Goal: Information Seeking & Learning: Learn about a topic

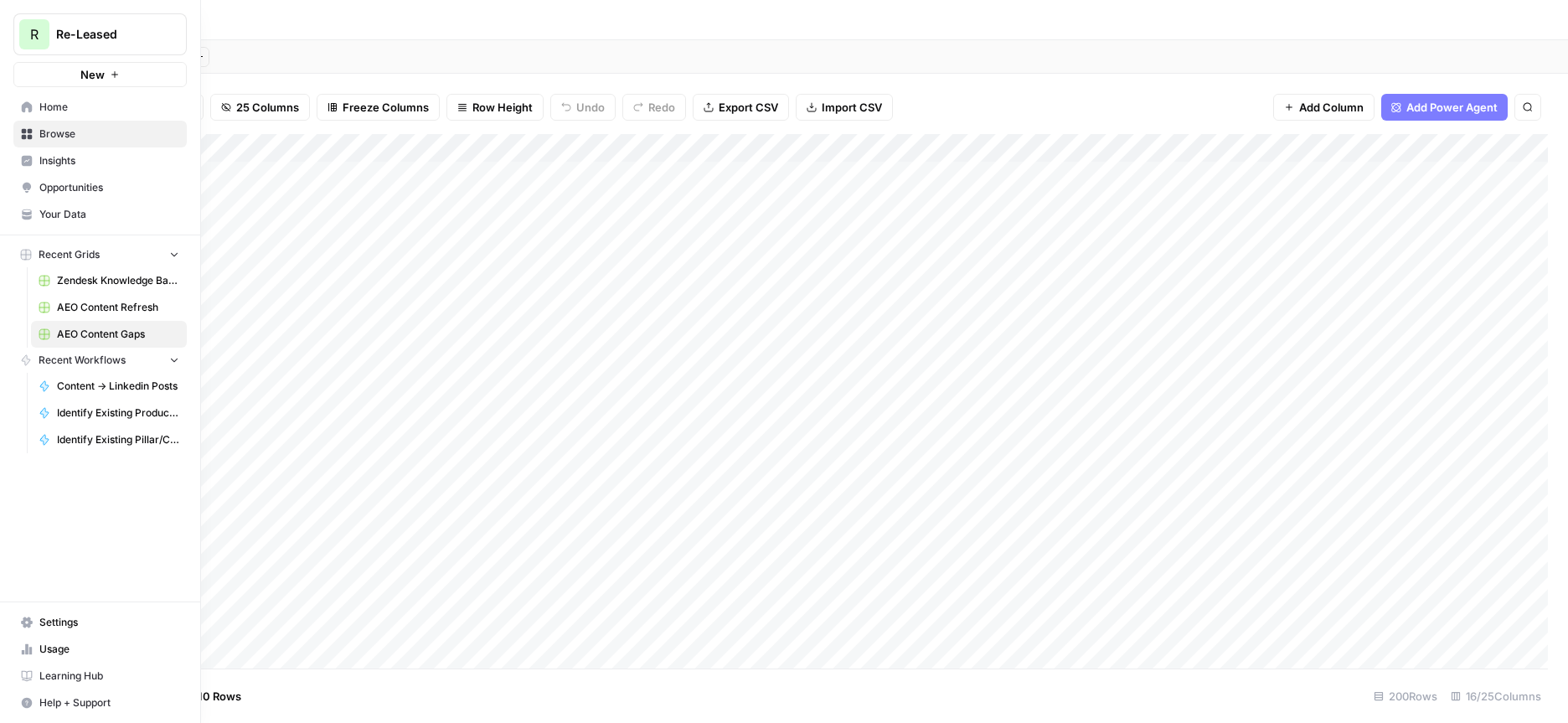
click at [72, 107] on span "Home" at bounding box center [108, 107] width 140 height 15
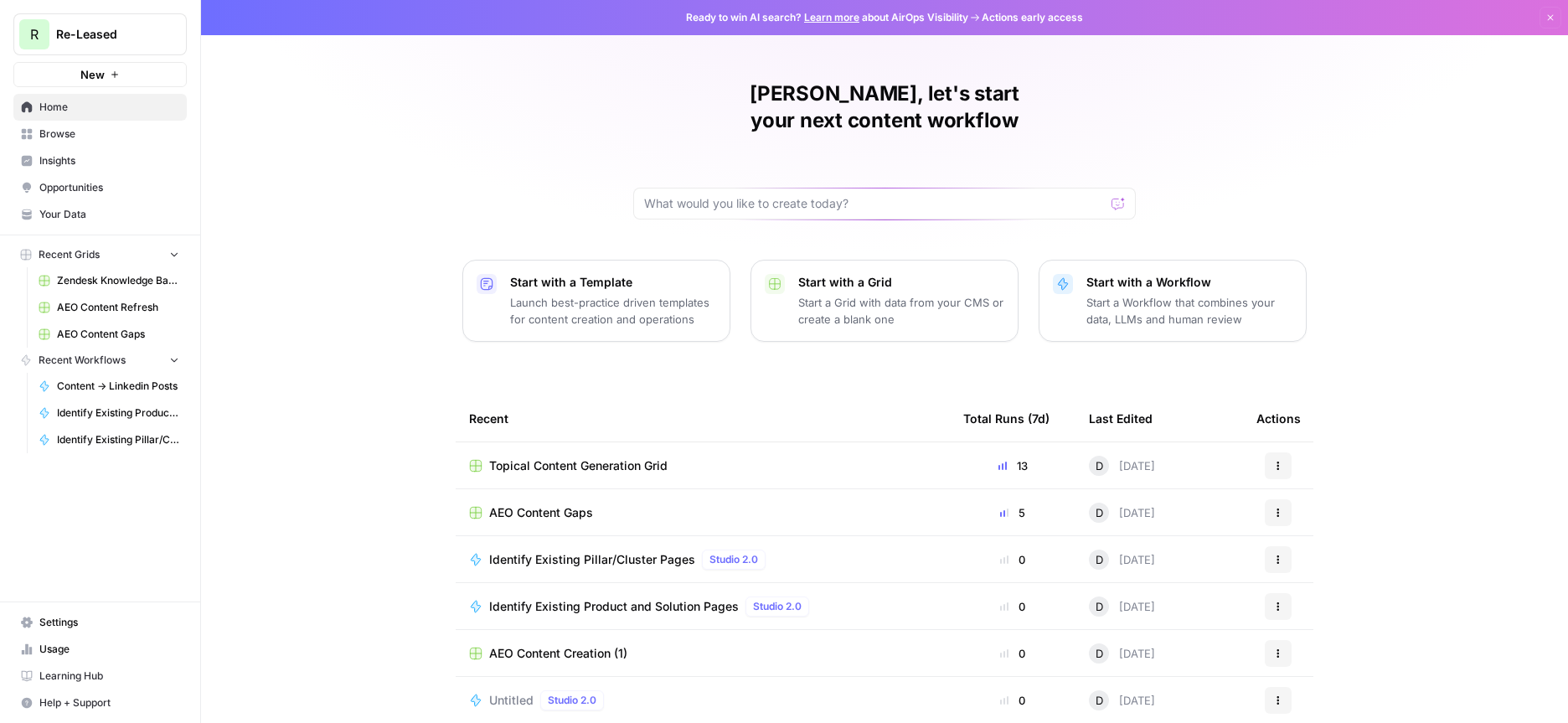
scroll to position [48, 0]
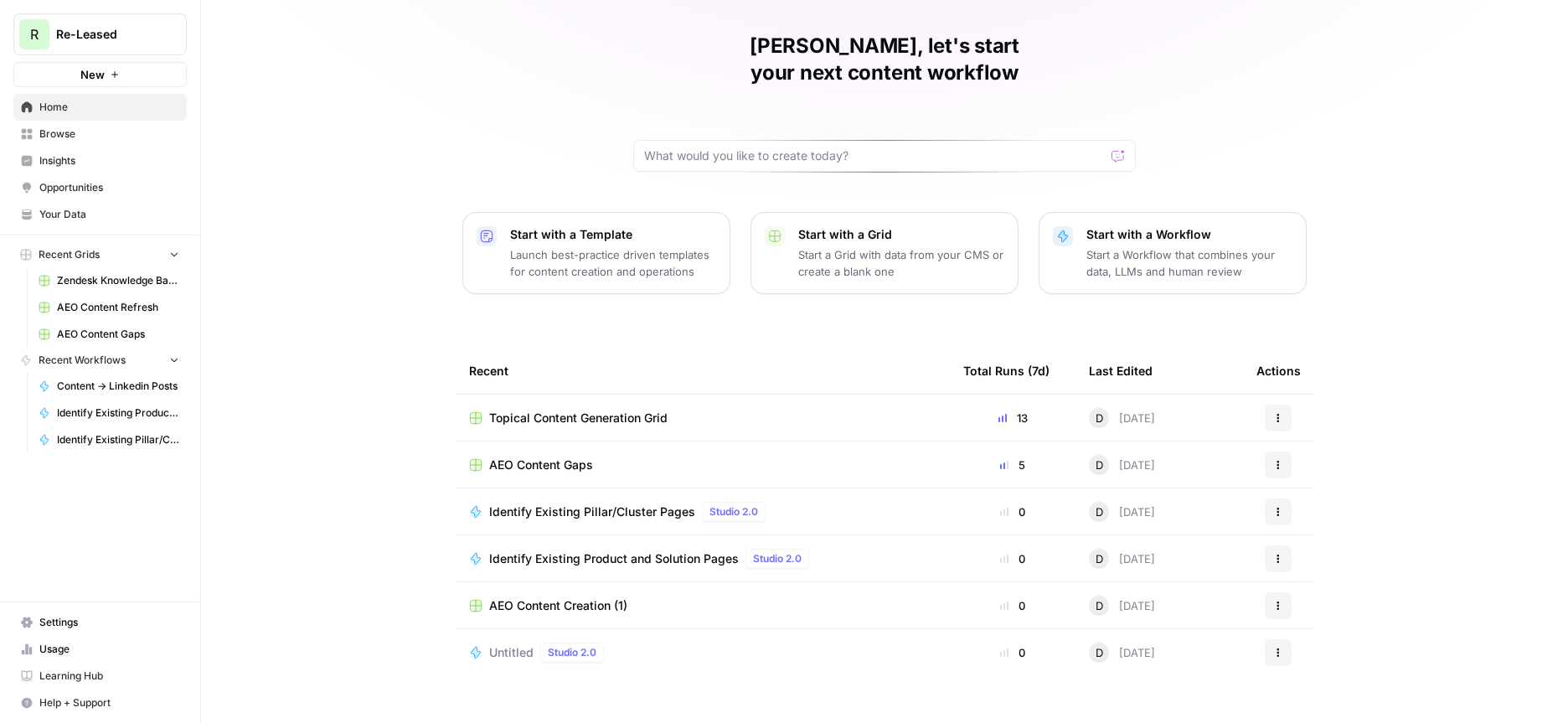
click at [545, 409] on span "Topical Content Generation Grid" at bounding box center [579, 418] width 179 height 17
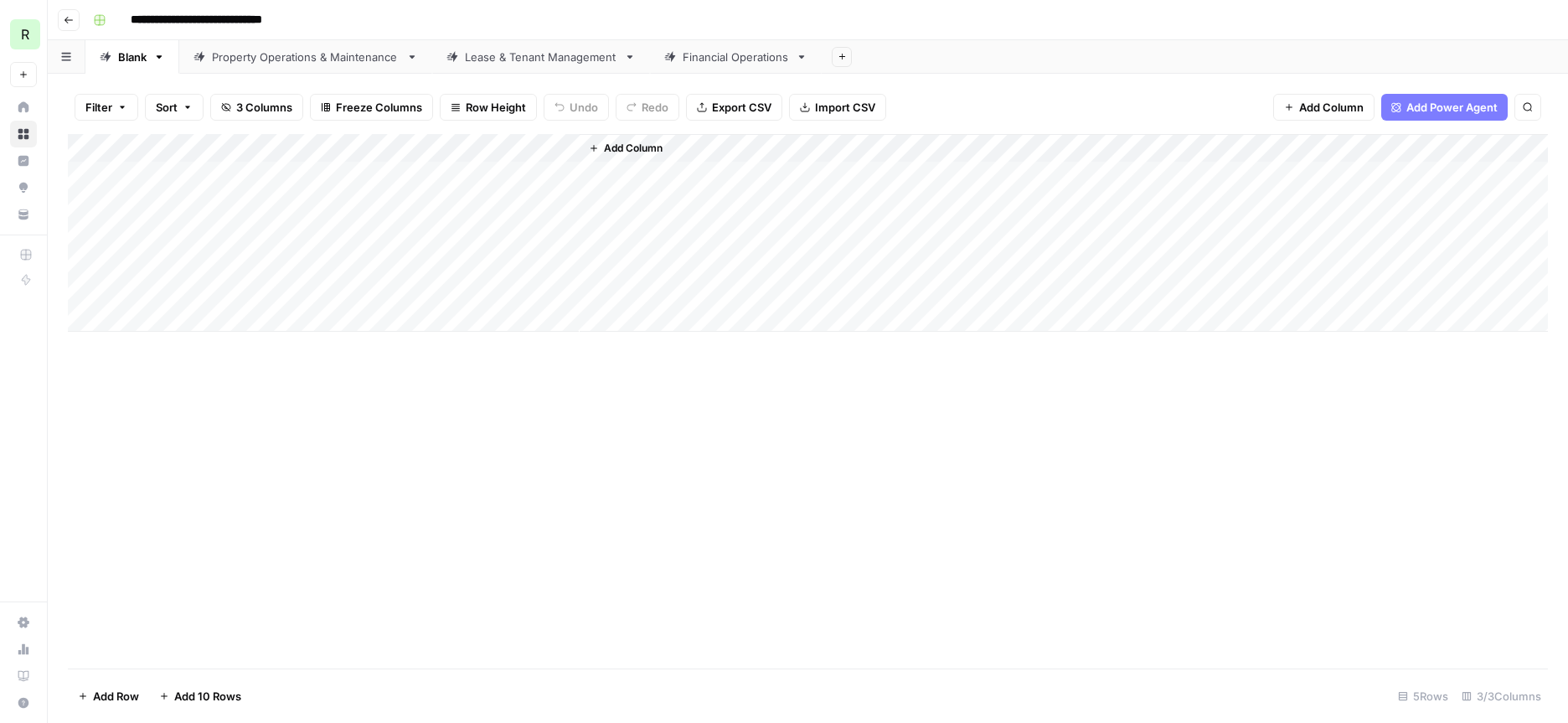
click at [733, 57] on div "Financial Operations" at bounding box center [736, 57] width 106 height 17
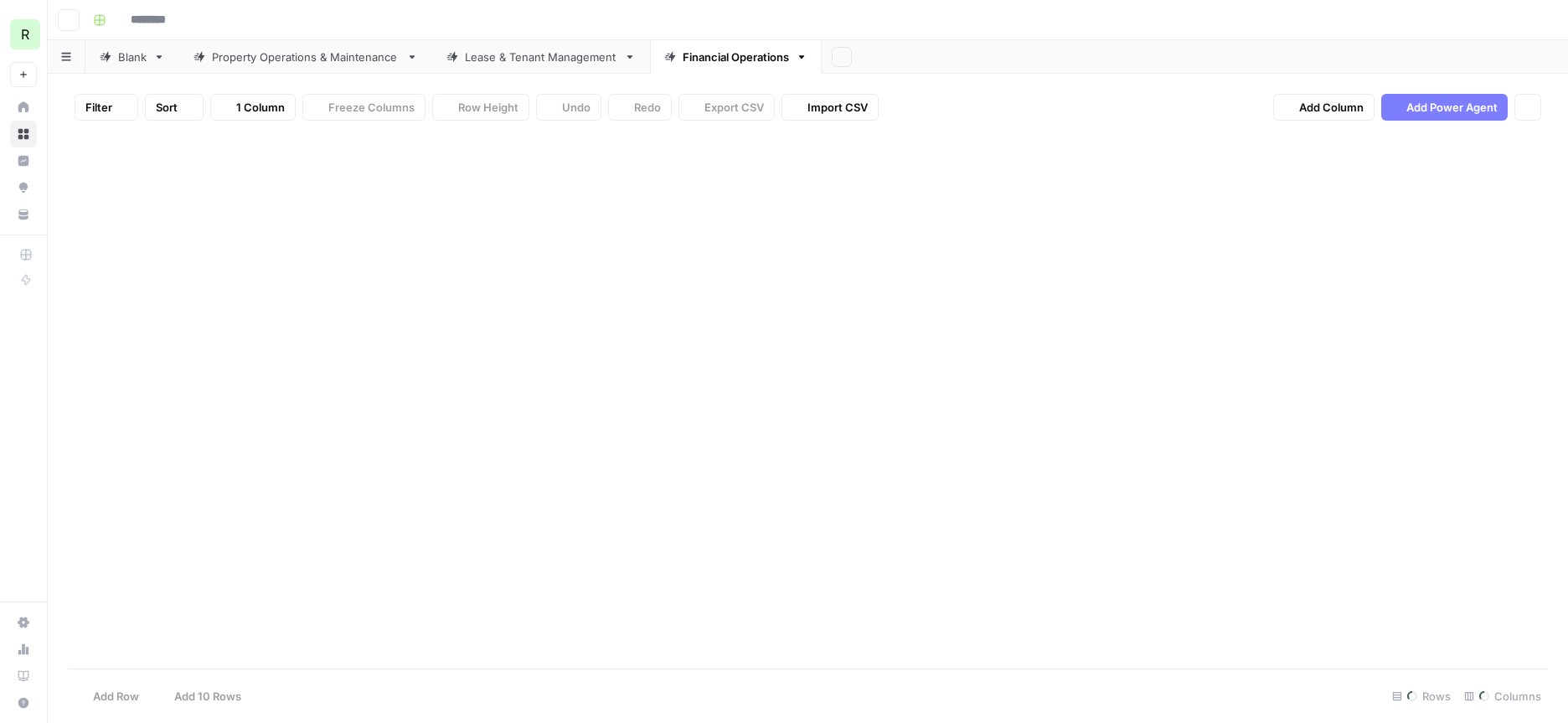
type input "**********"
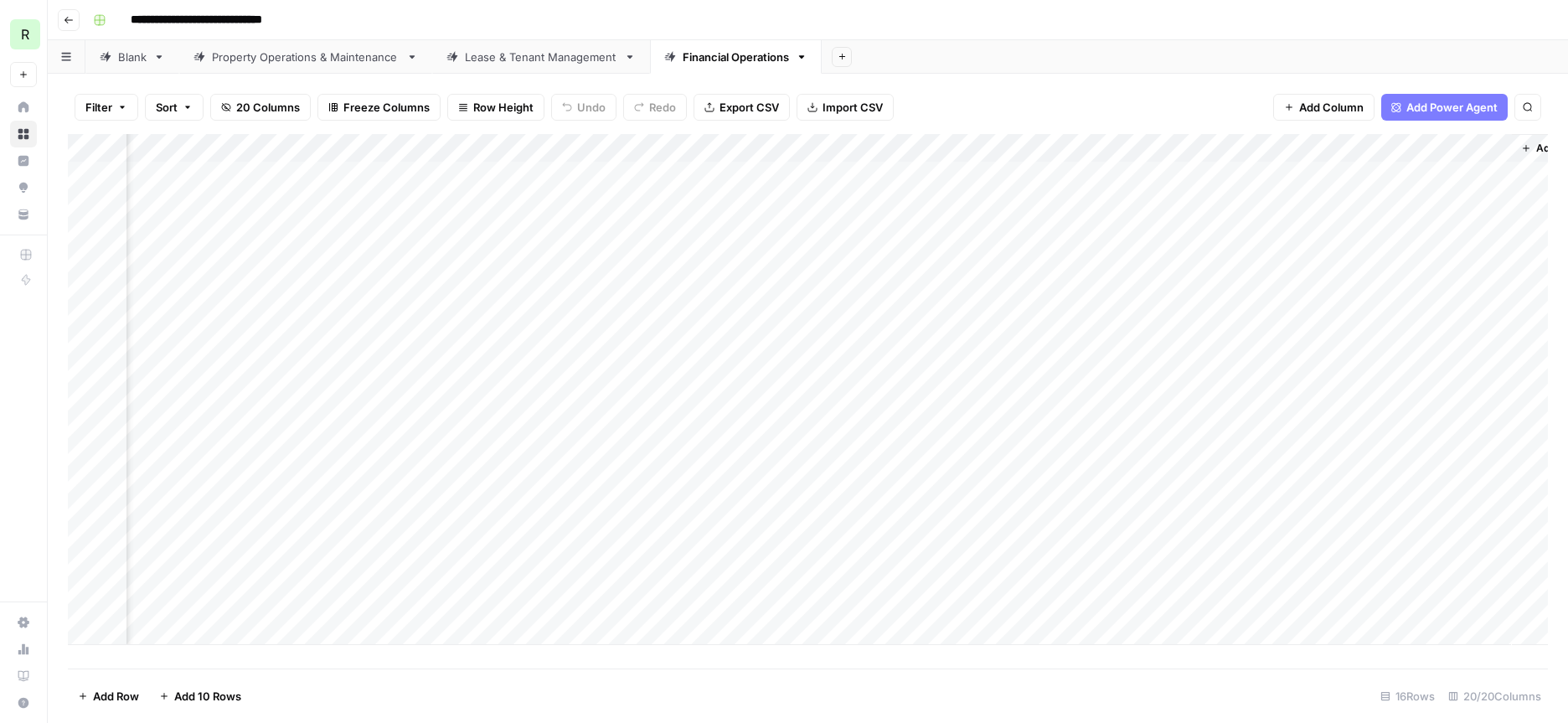
scroll to position [0, 2919]
click at [1501, 150] on span "Add Column" at bounding box center [1510, 148] width 59 height 15
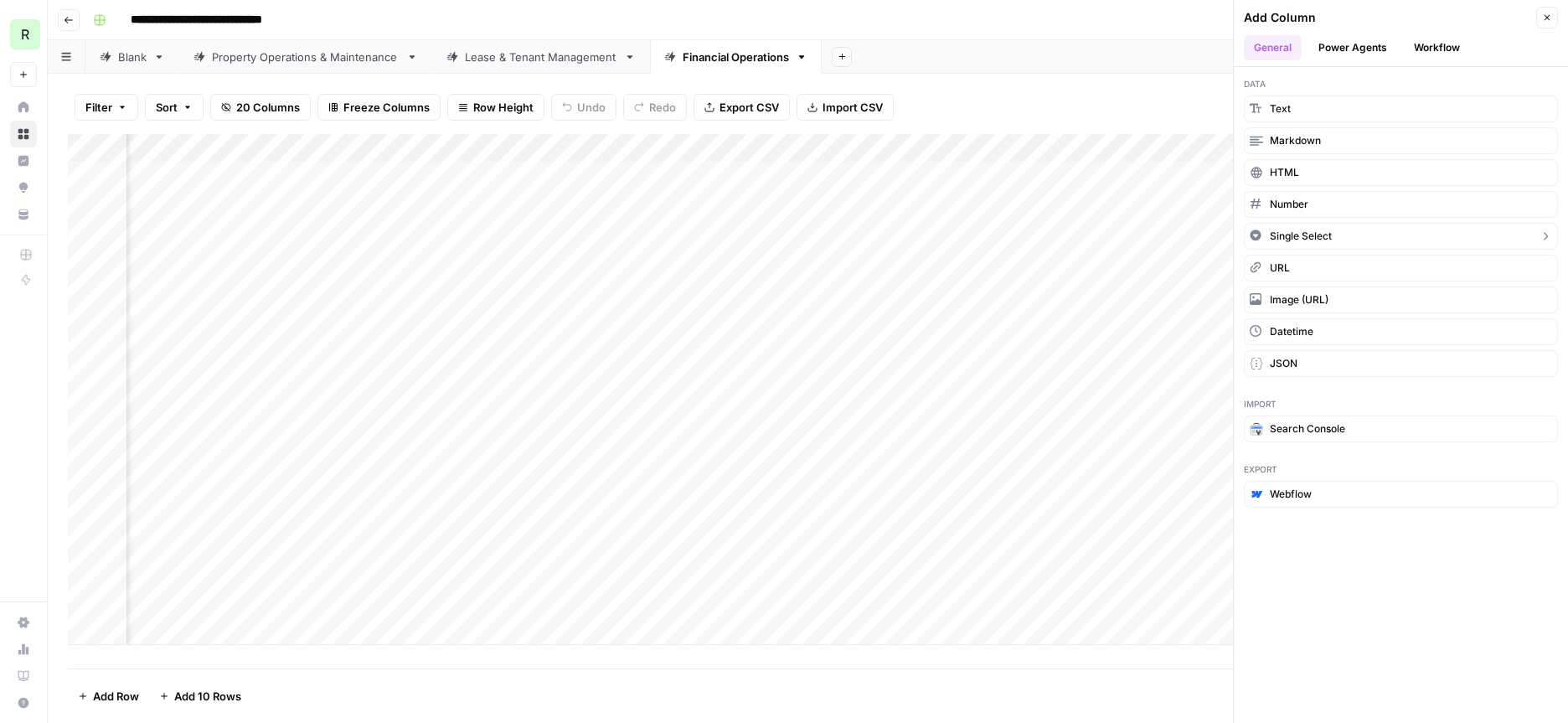
click at [1351, 230] on button "Single Select" at bounding box center [1401, 236] width 315 height 27
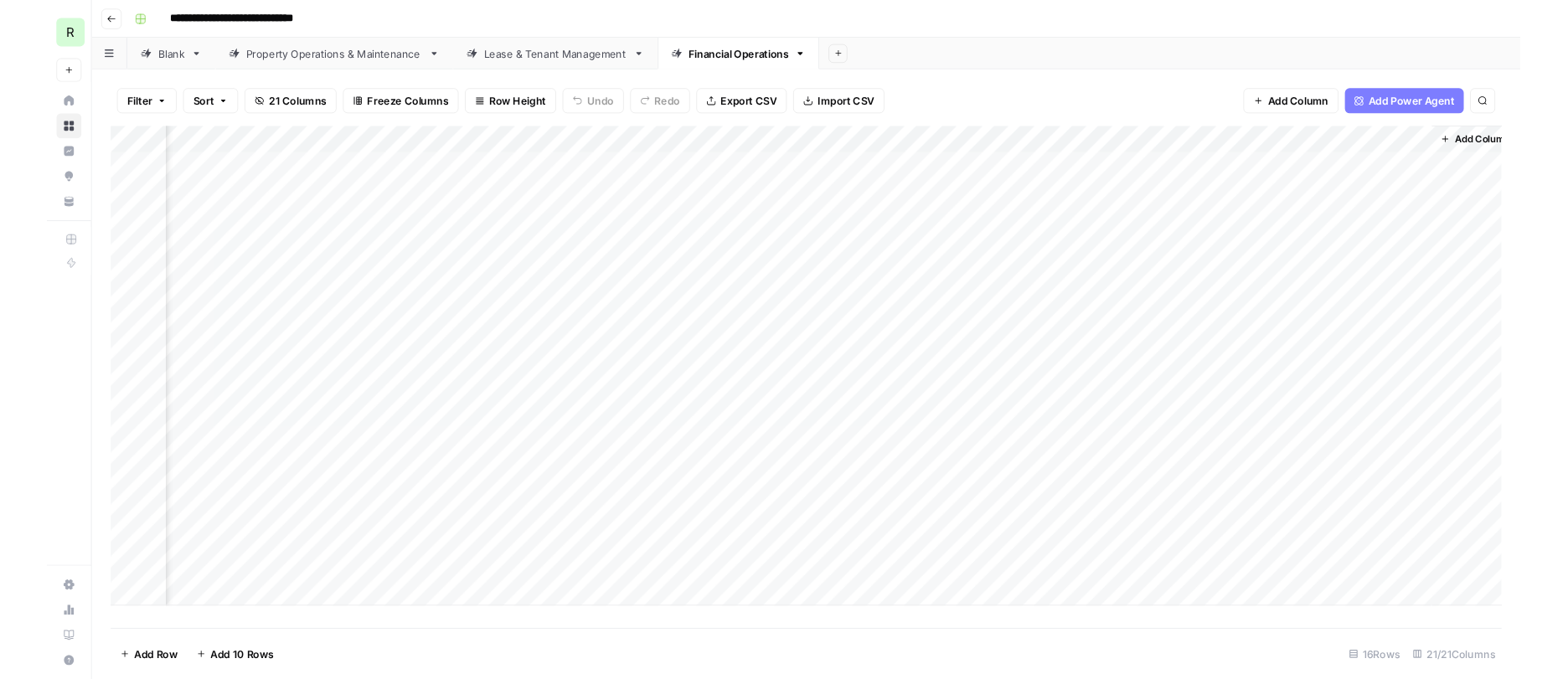
scroll to position [0, 3070]
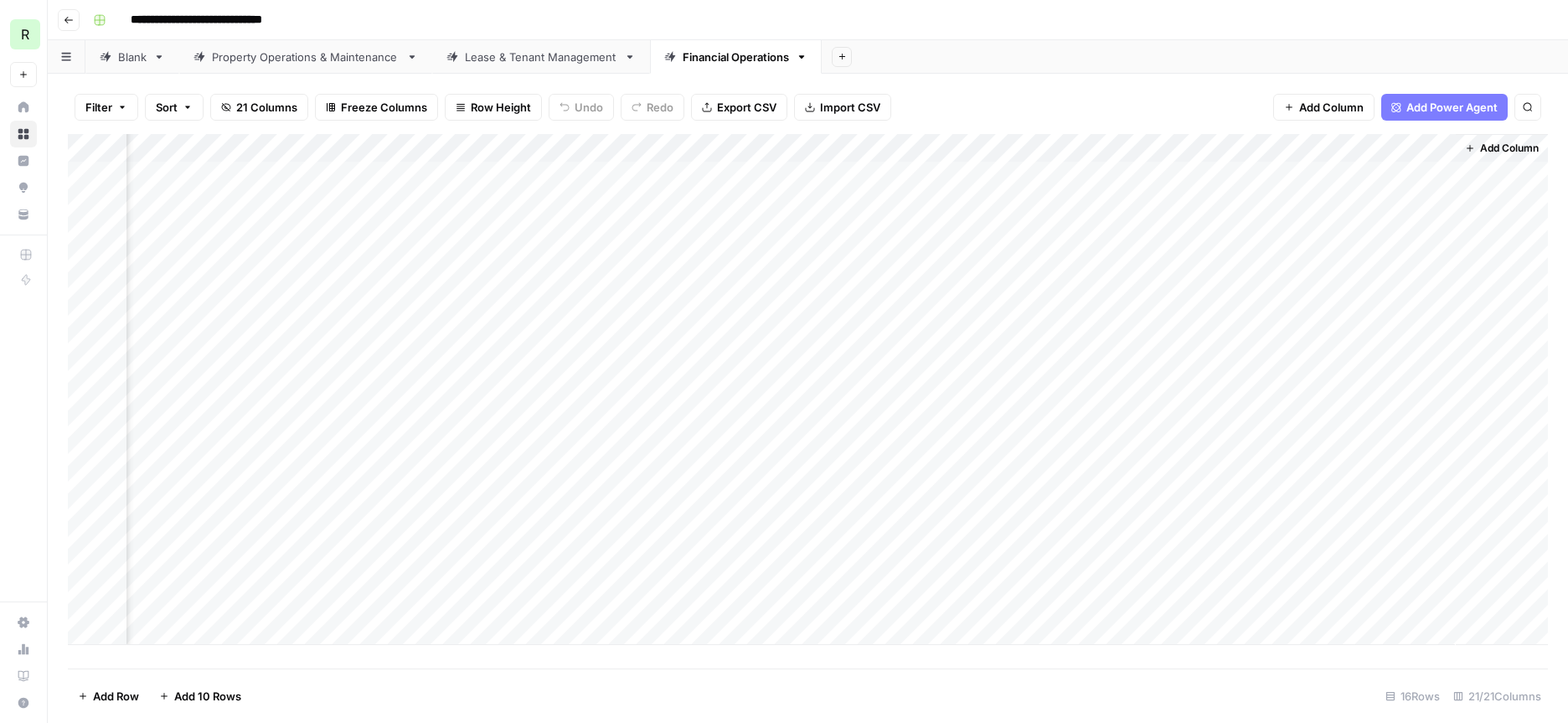
click at [1343, 150] on div "Add Column" at bounding box center [808, 390] width 1481 height 511
click at [1346, 187] on input "New Column" at bounding box center [1420, 189] width 203 height 17
type input "Status"
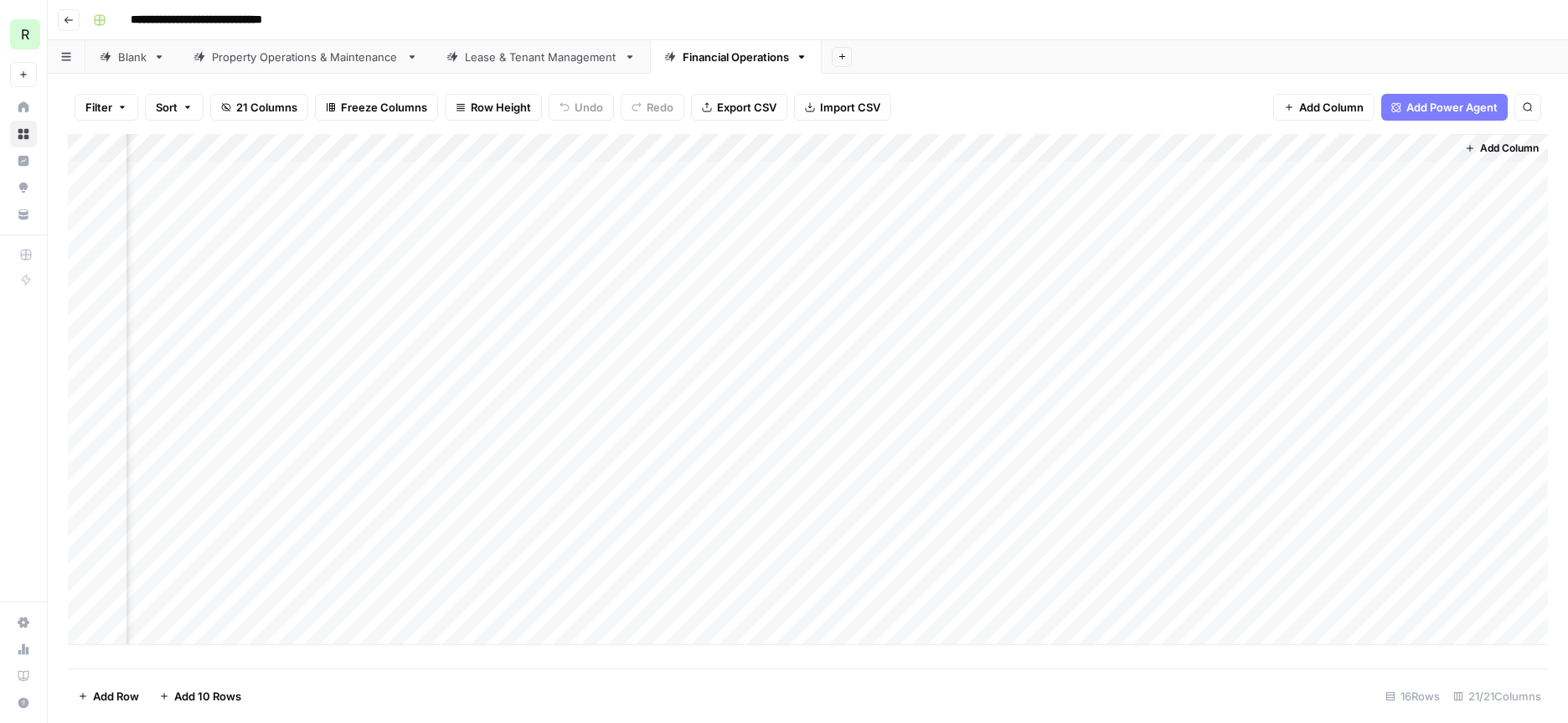
click at [1361, 172] on div "Add Column" at bounding box center [808, 390] width 1481 height 511
click at [1359, 176] on div "Add Column" at bounding box center [808, 390] width 1481 height 511
click at [1359, 176] on input "text" at bounding box center [1396, 181] width 145 height 15
type input "Transferred"
click at [1407, 235] on div "Add Column" at bounding box center [808, 390] width 1481 height 511
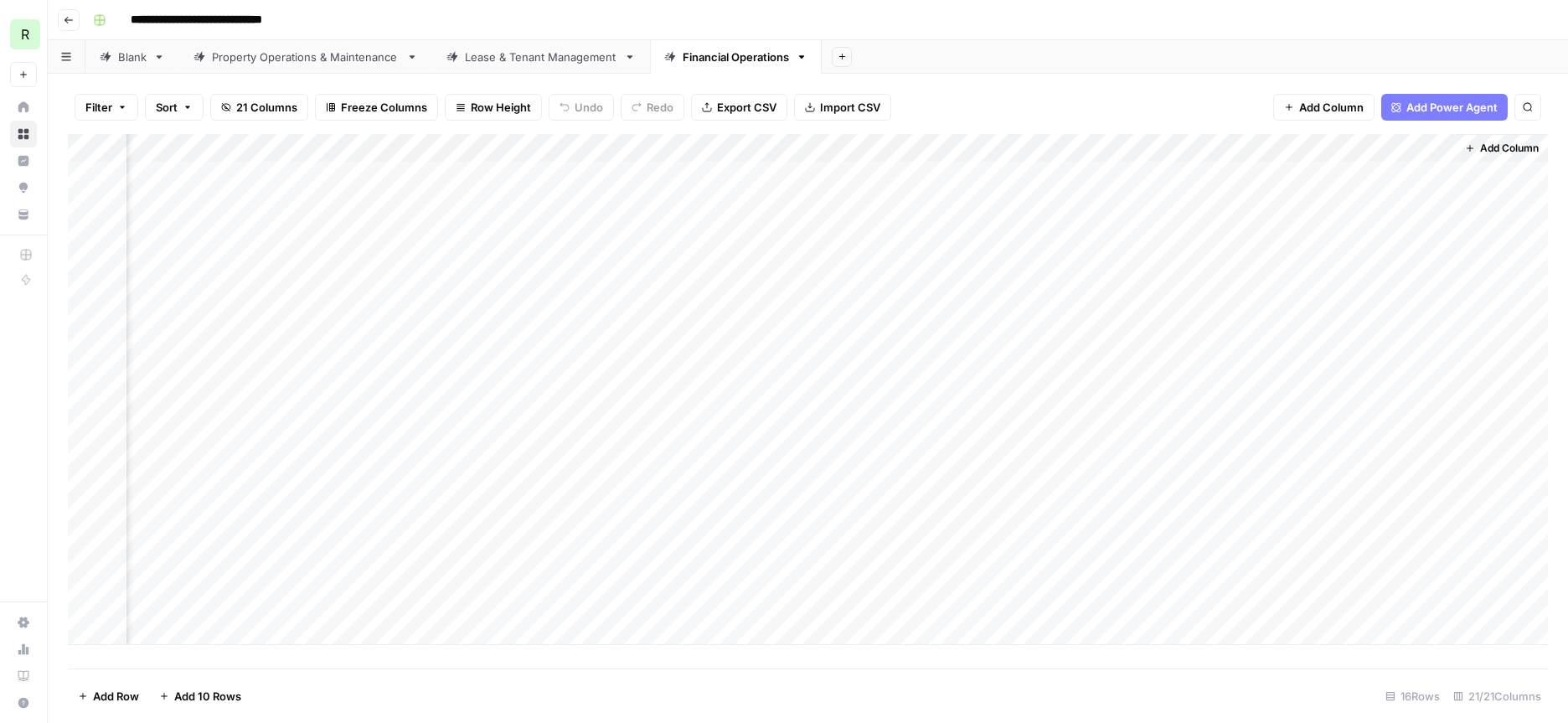
click at [1367, 205] on div "Add Column" at bounding box center [808, 390] width 1481 height 511
click at [1371, 272] on button "Transferred" at bounding box center [1367, 268] width 74 height 20
click at [1349, 234] on div "Add Column" at bounding box center [808, 390] width 1481 height 511
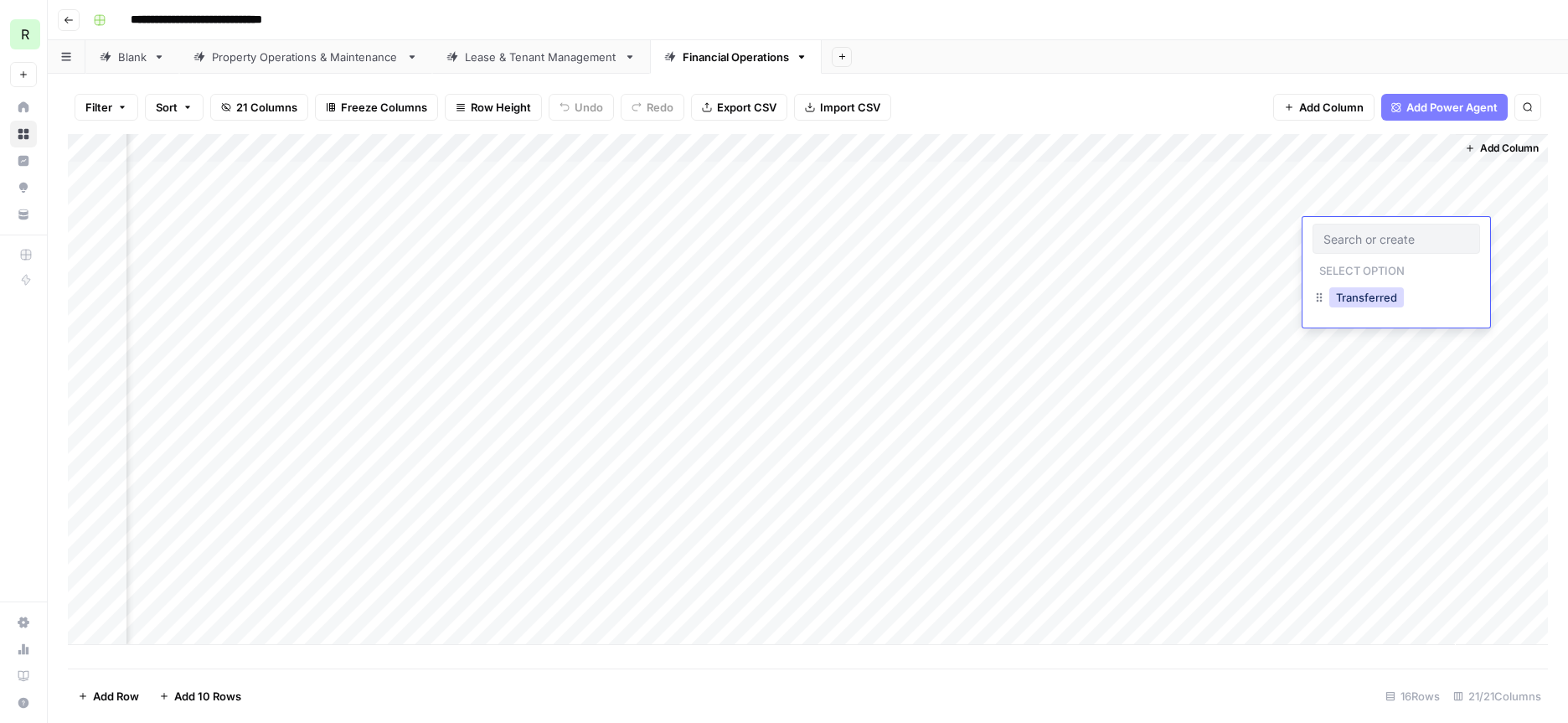
click at [1362, 294] on button "Transferred" at bounding box center [1367, 296] width 74 height 20
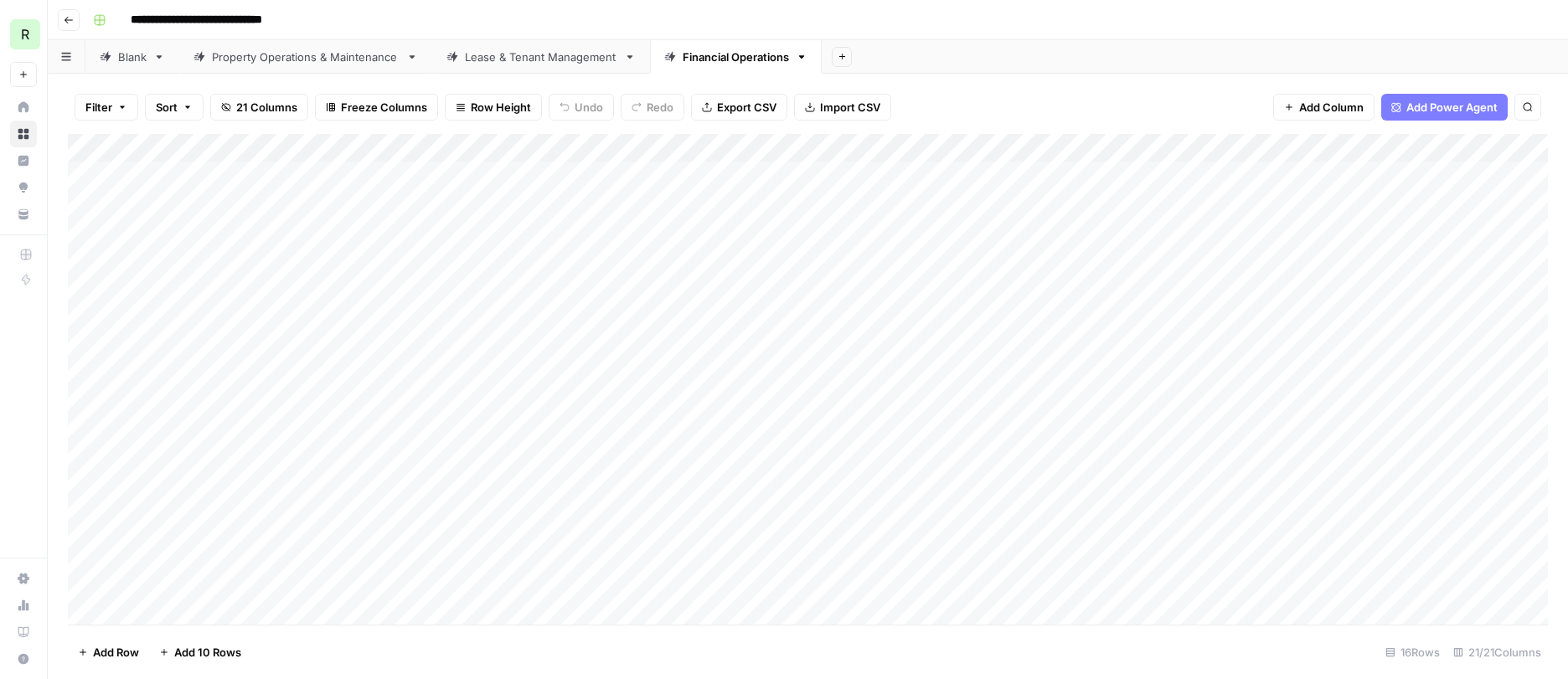
scroll to position [0, 0]
click at [378, 261] on div "Add Column" at bounding box center [808, 379] width 1481 height 491
click at [448, 383] on div "Add Column" at bounding box center [808, 379] width 1481 height 491
click at [73, 21] on icon "button" at bounding box center [68, 20] width 10 height 10
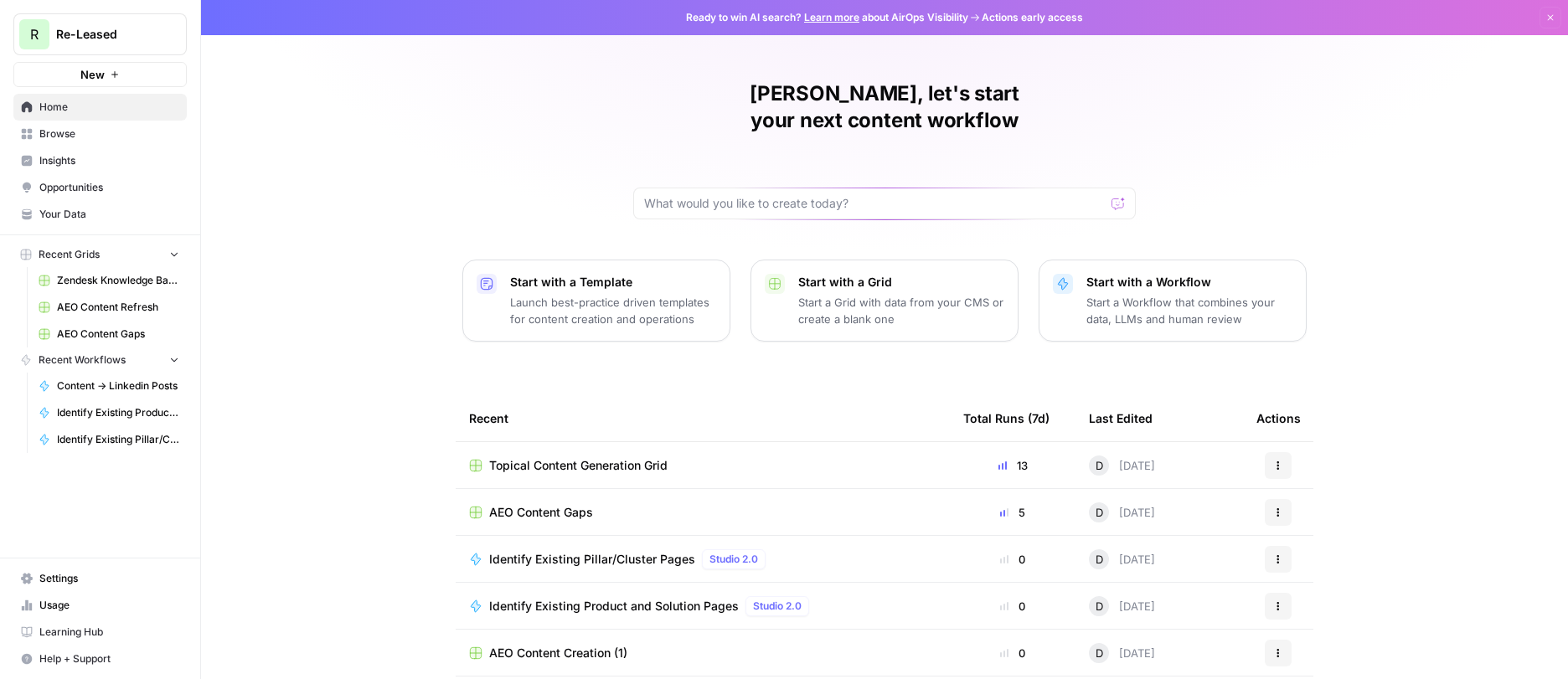
click at [82, 185] on span "Opportunities" at bounding box center [108, 188] width 140 height 15
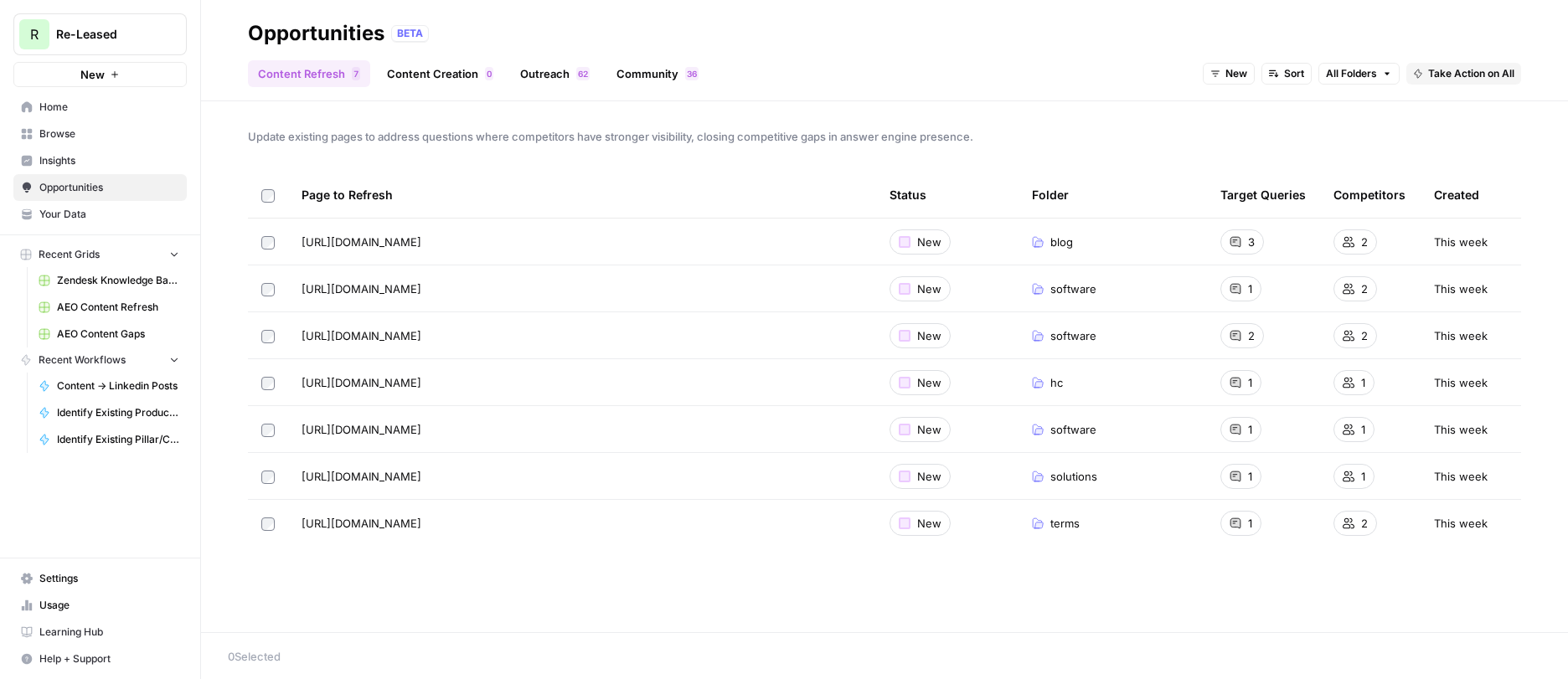
click at [548, 73] on link "Outreach 2 6" at bounding box center [555, 73] width 89 height 27
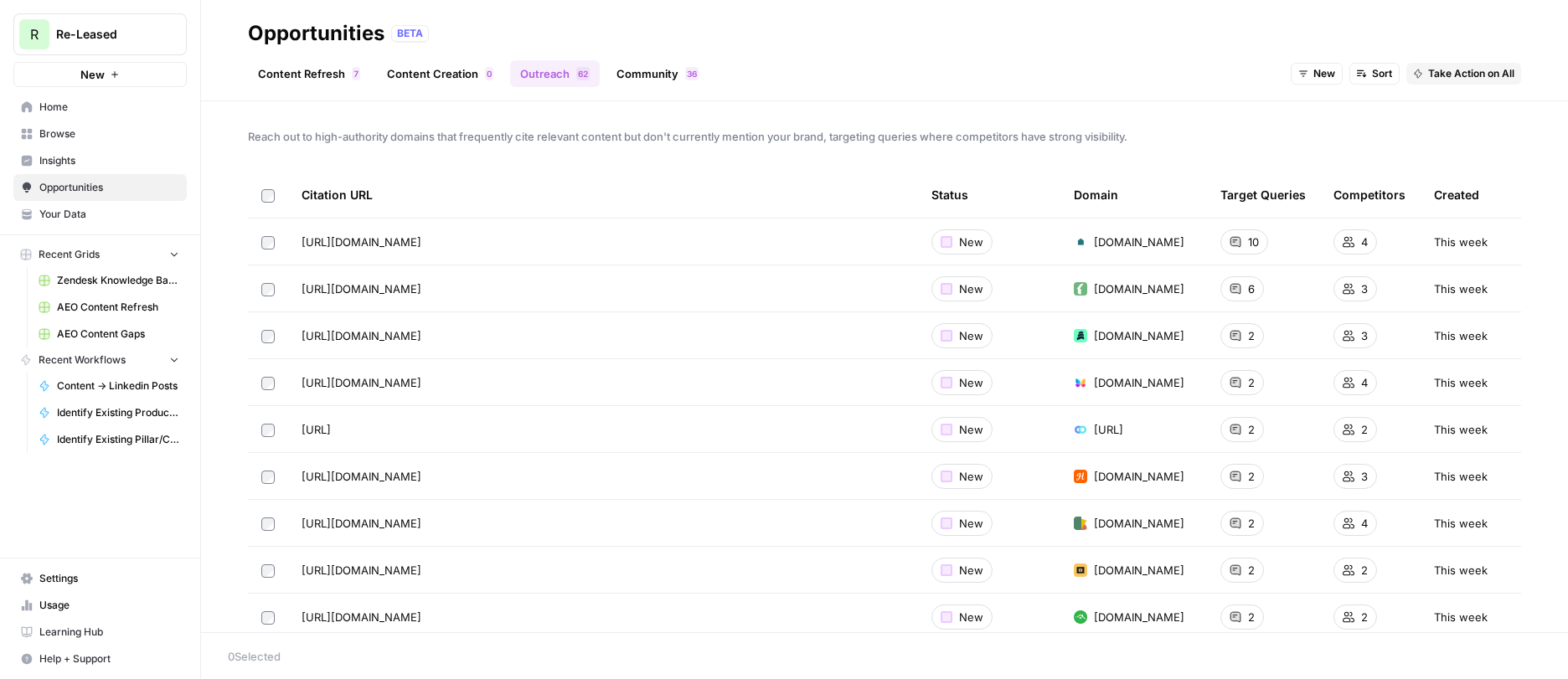
click at [71, 104] on span "Home" at bounding box center [108, 107] width 140 height 15
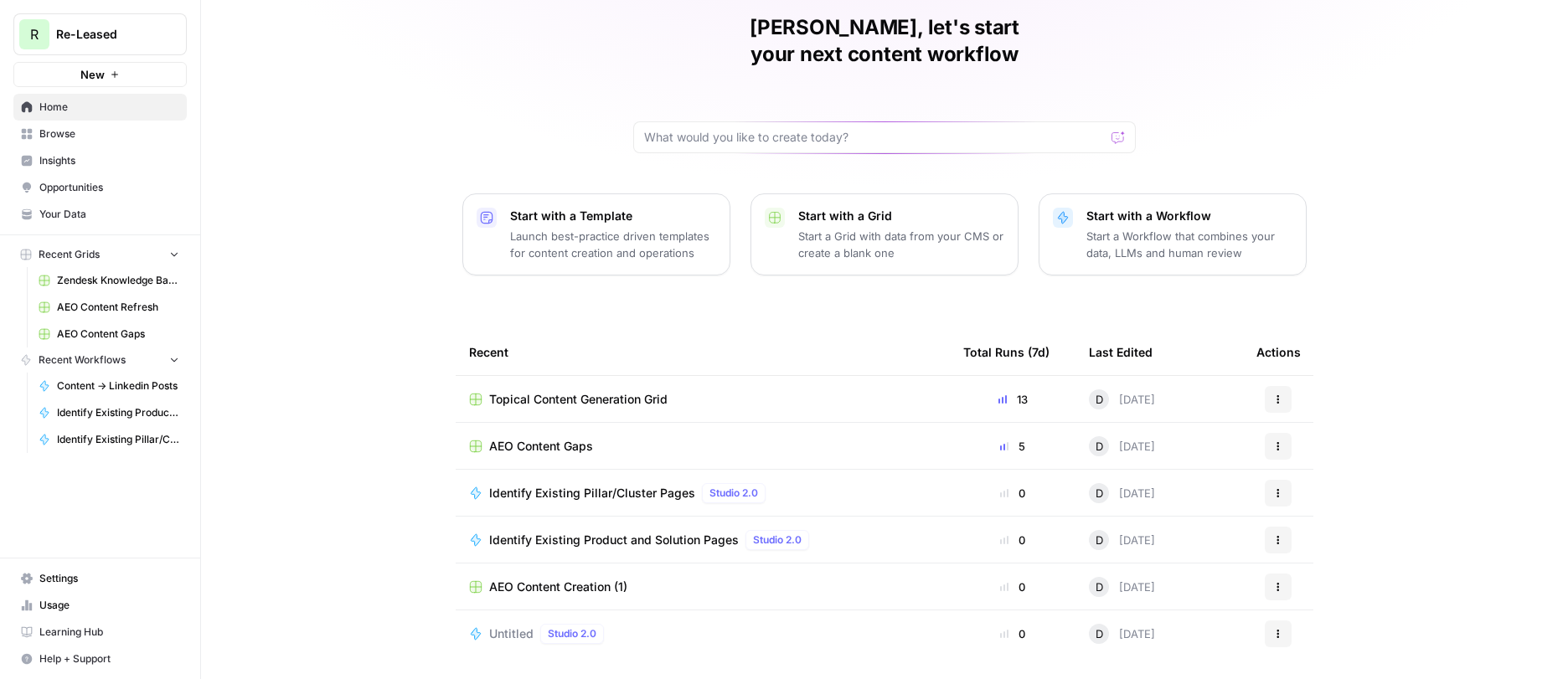
scroll to position [91, 0]
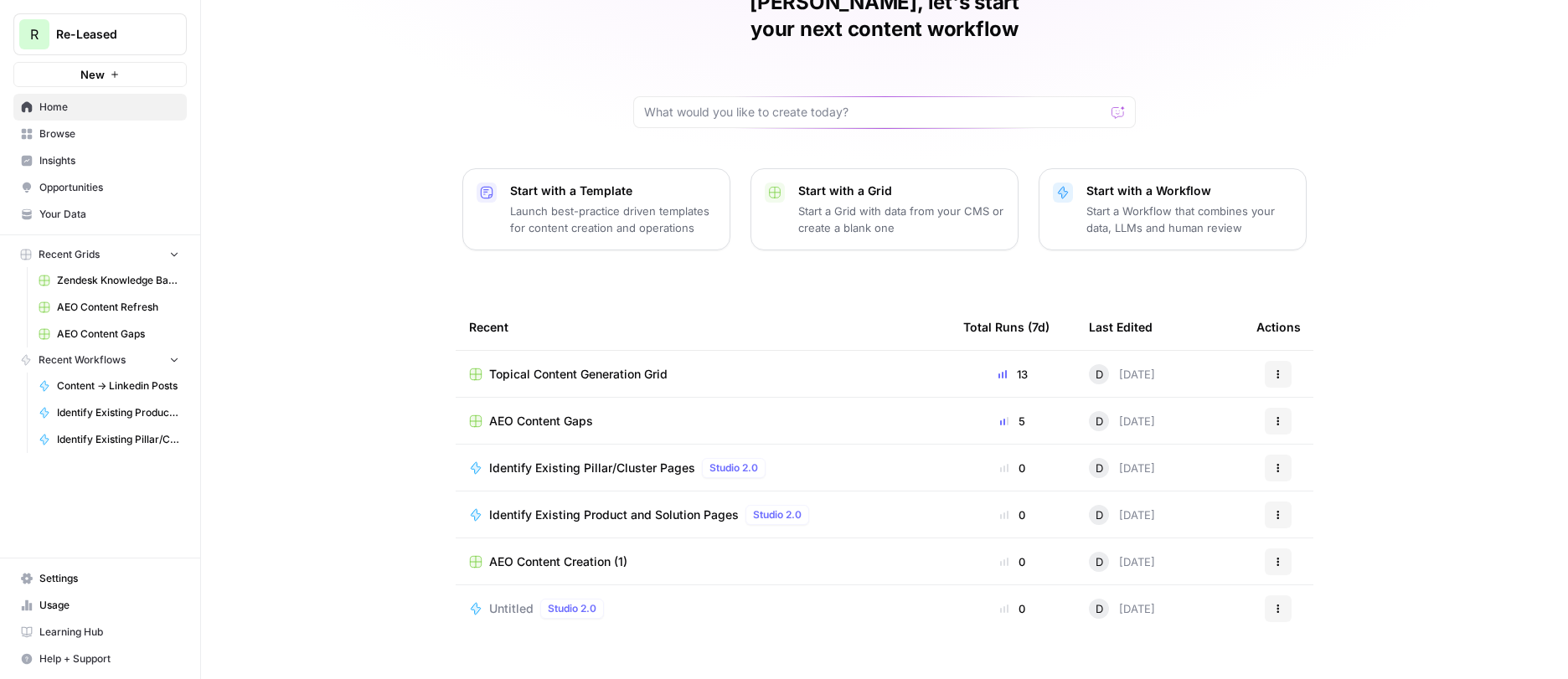
click at [62, 138] on span "Browse" at bounding box center [108, 134] width 140 height 15
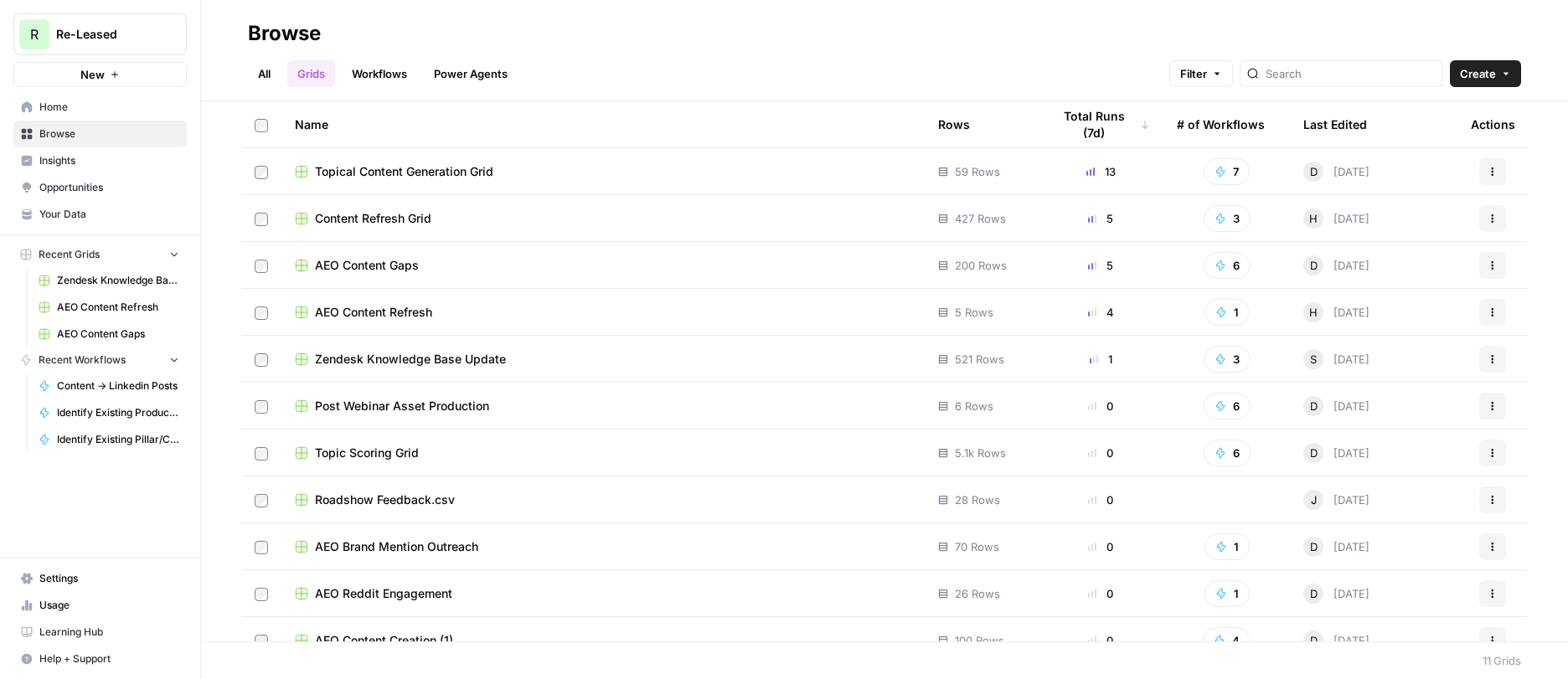
click at [377, 221] on span "Content Refresh Grid" at bounding box center [373, 218] width 117 height 17
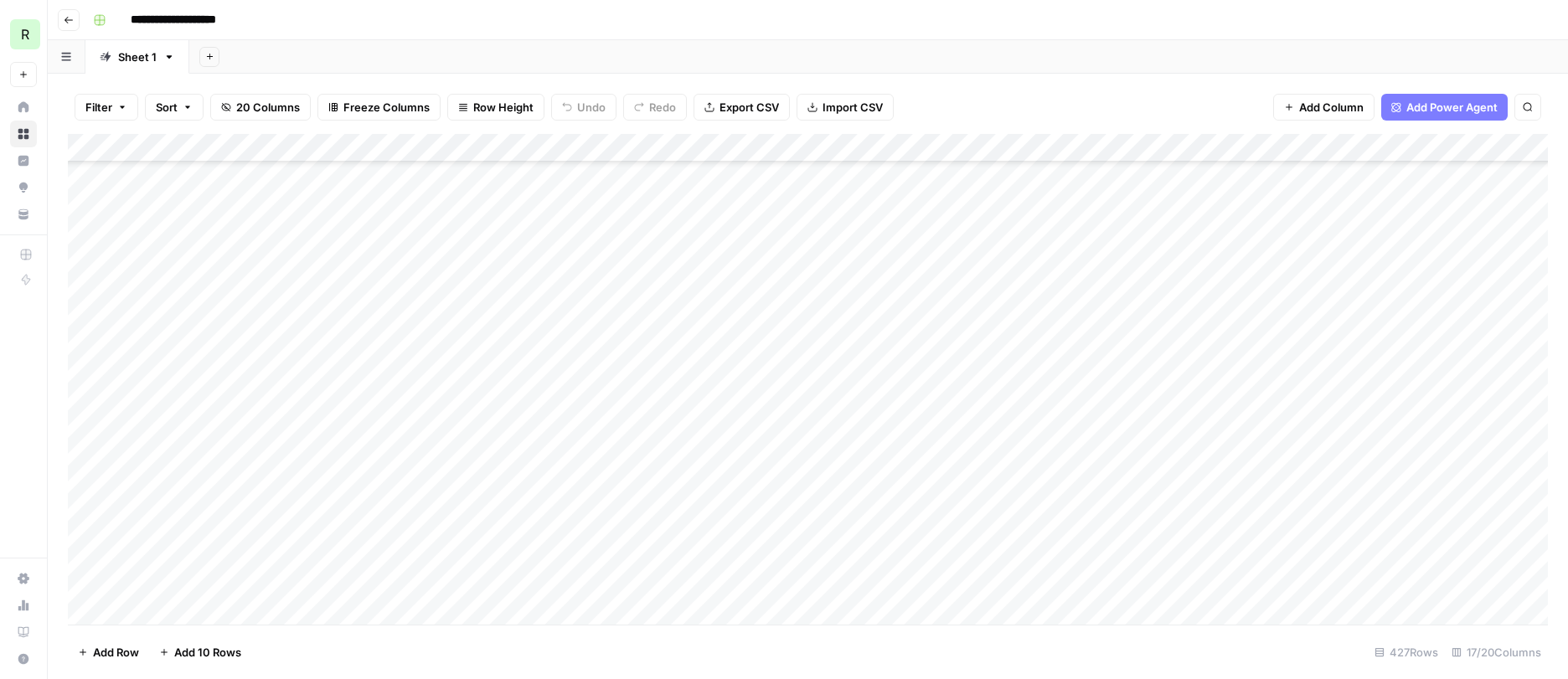
scroll to position [843, 0]
click at [778, 150] on div "Add Column" at bounding box center [808, 379] width 1481 height 491
click at [755, 292] on span "Sort Descending" at bounding box center [815, 289] width 146 height 17
click at [597, 406] on div "Add Column" at bounding box center [808, 380] width 1481 height 489
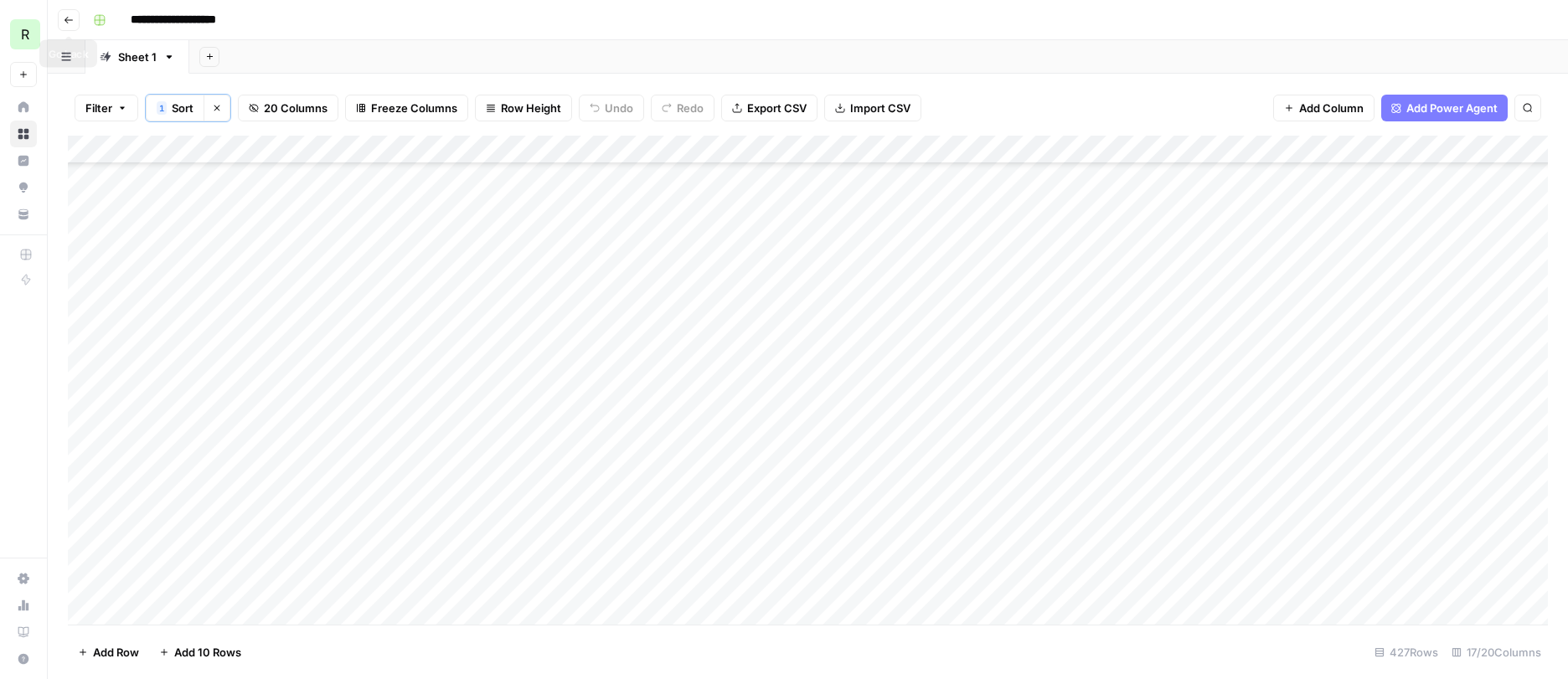
click at [62, 21] on button "Go back" at bounding box center [68, 20] width 22 height 22
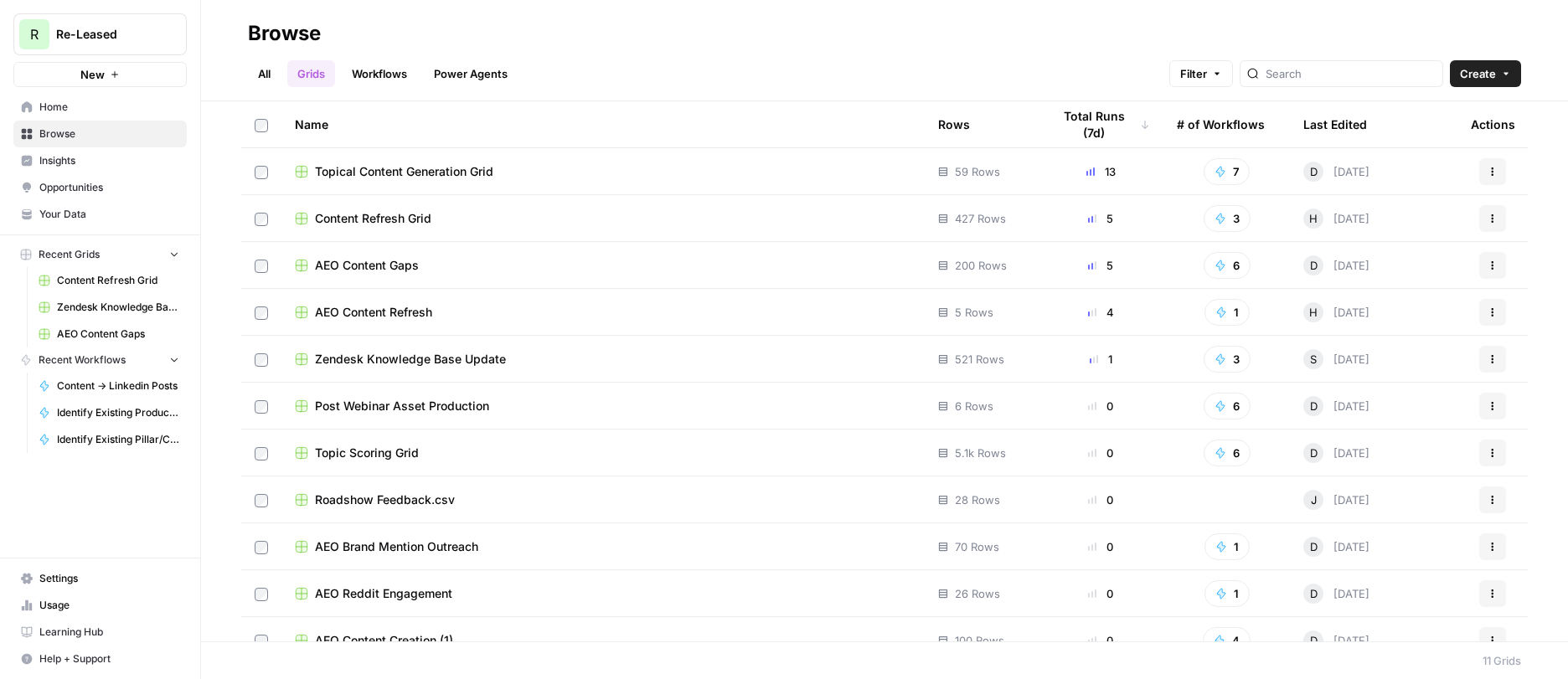
click at [384, 176] on span "Topical Content Generation Grid" at bounding box center [404, 172] width 179 height 17
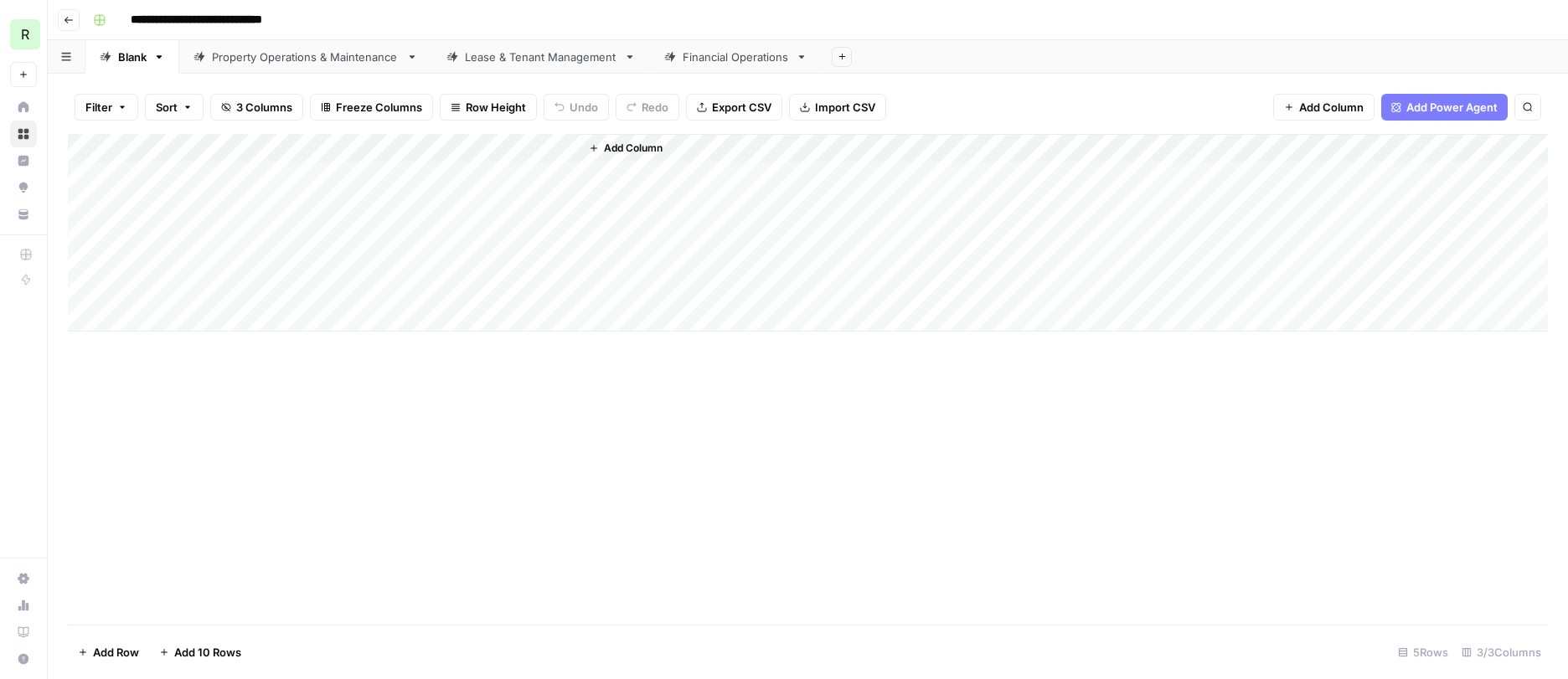
click at [697, 57] on div "Financial Operations" at bounding box center [736, 57] width 106 height 17
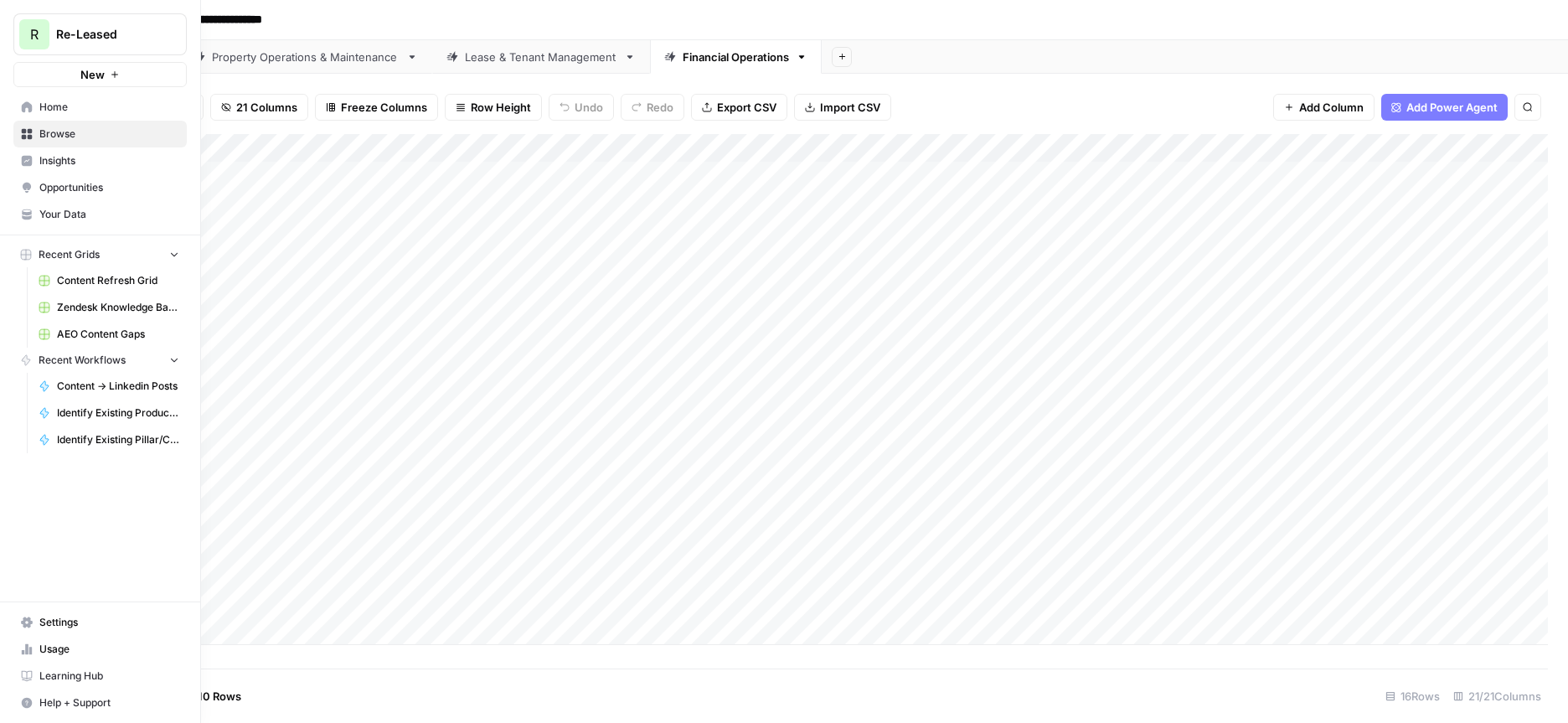
click at [66, 154] on span "Insights" at bounding box center [108, 161] width 140 height 15
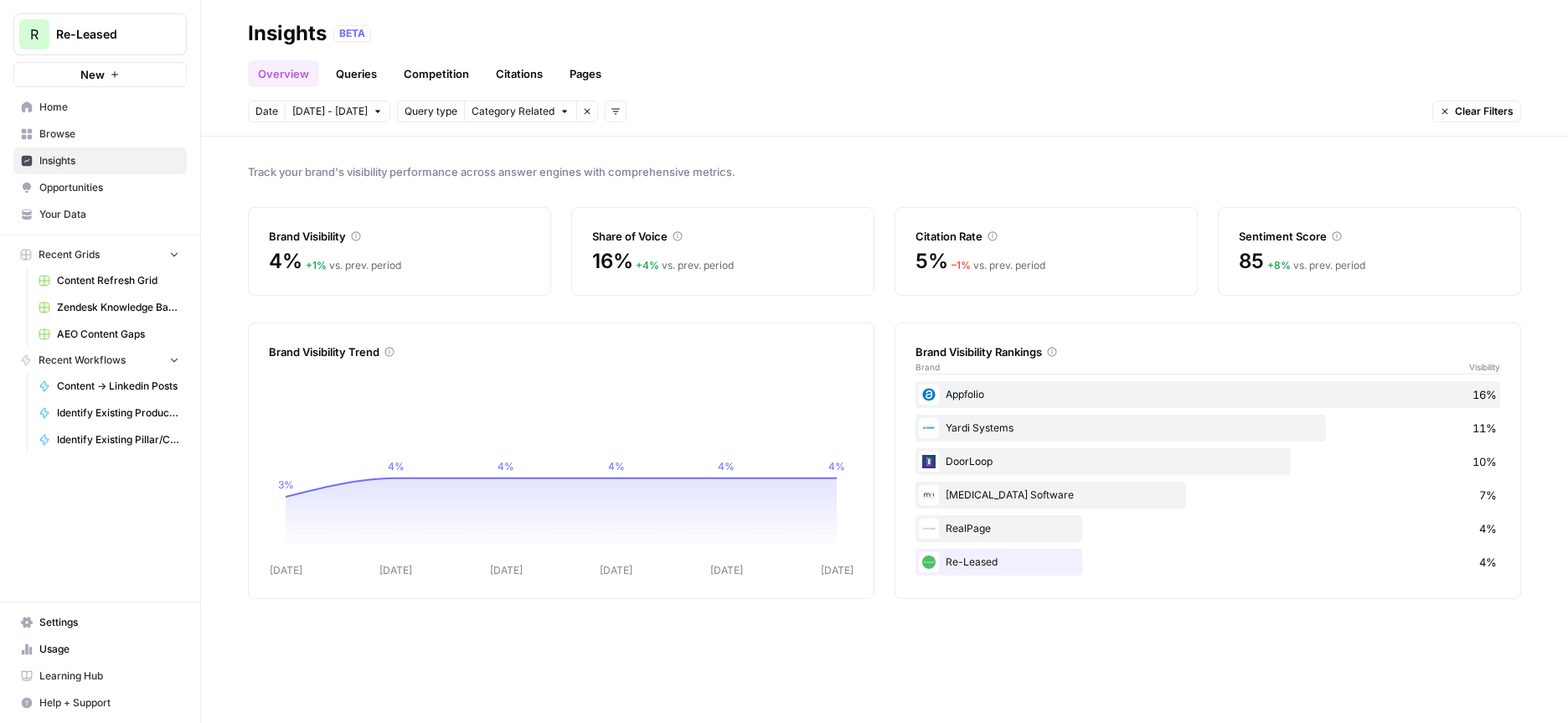
click at [344, 71] on link "Queries" at bounding box center [356, 73] width 61 height 27
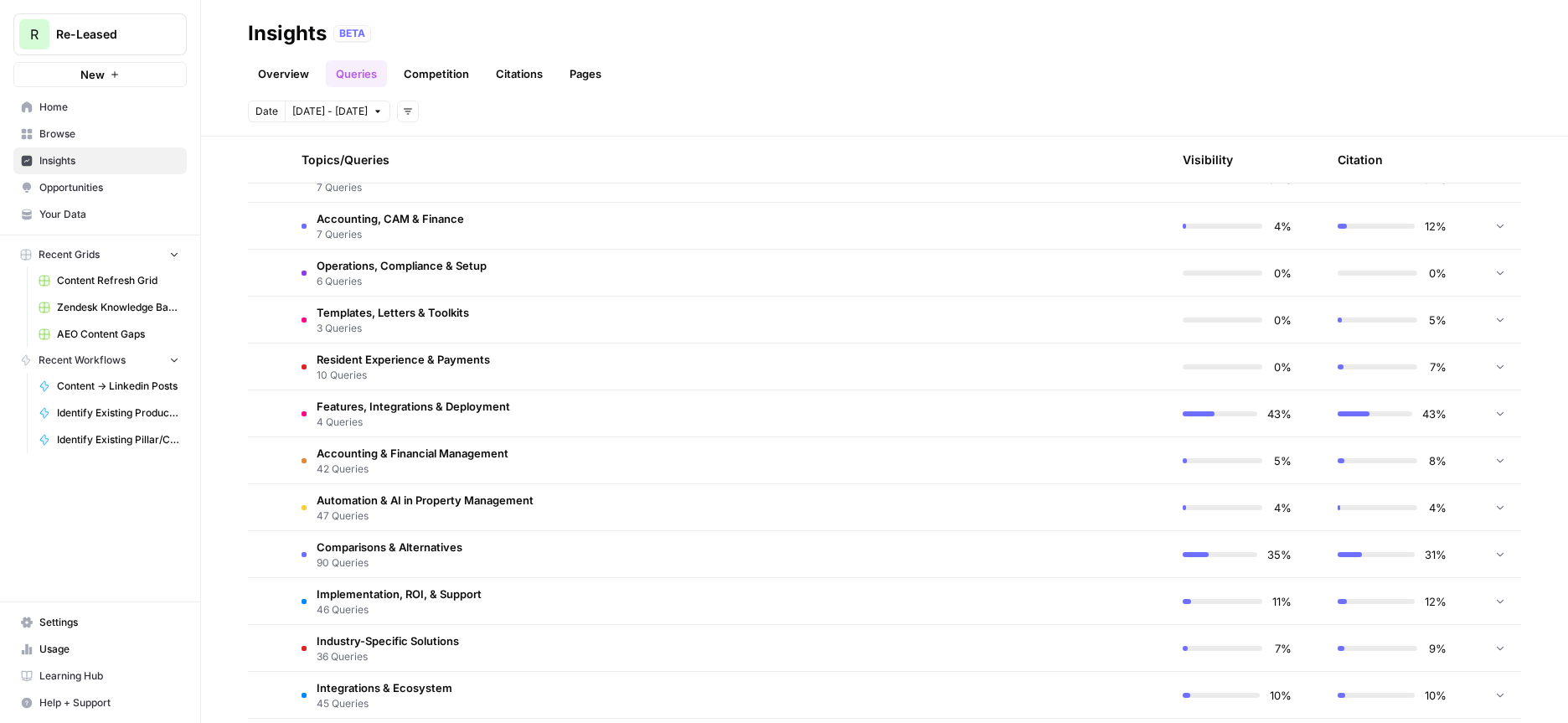
scroll to position [910, 0]
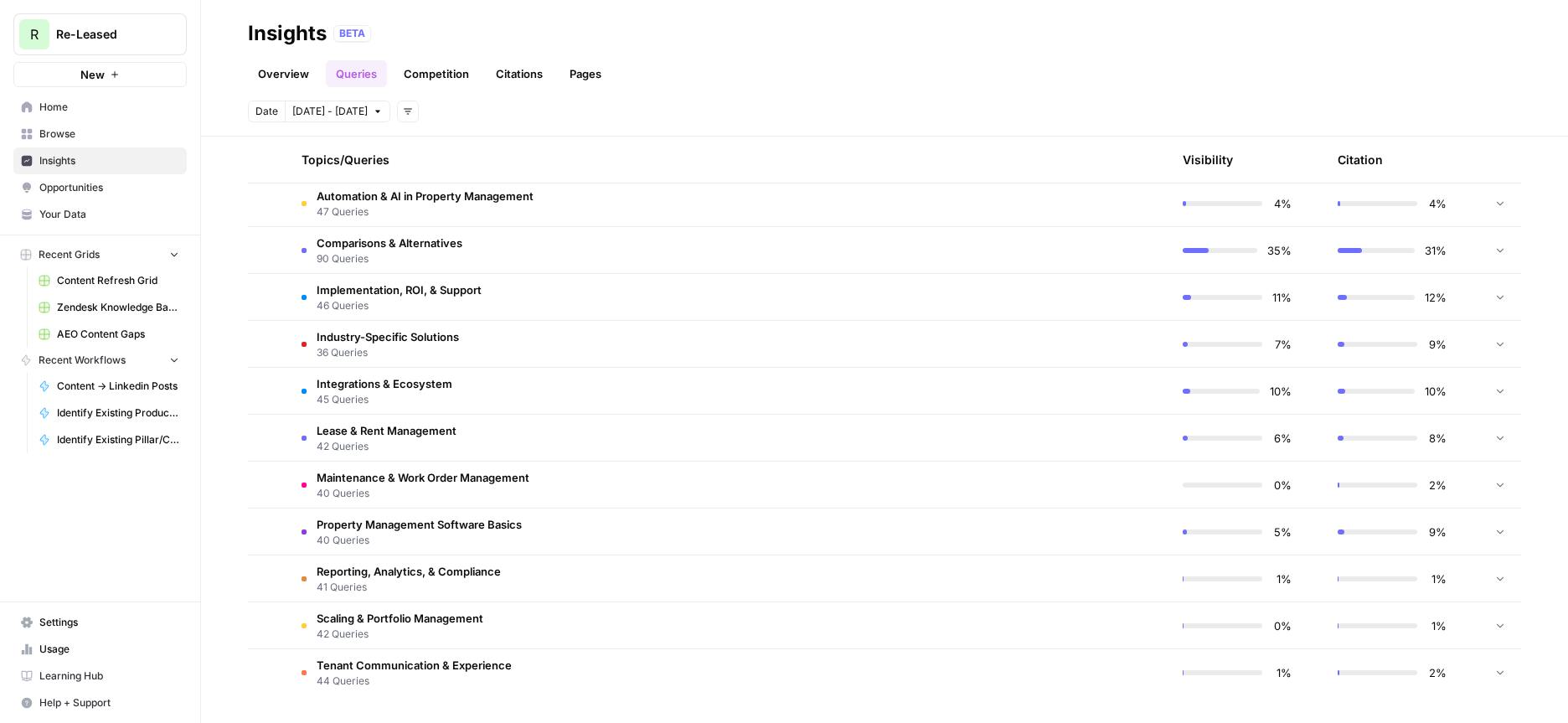
click at [300, 672] on td "Tenant Communication & Experience 44 Queries" at bounding box center [649, 672] width 722 height 47
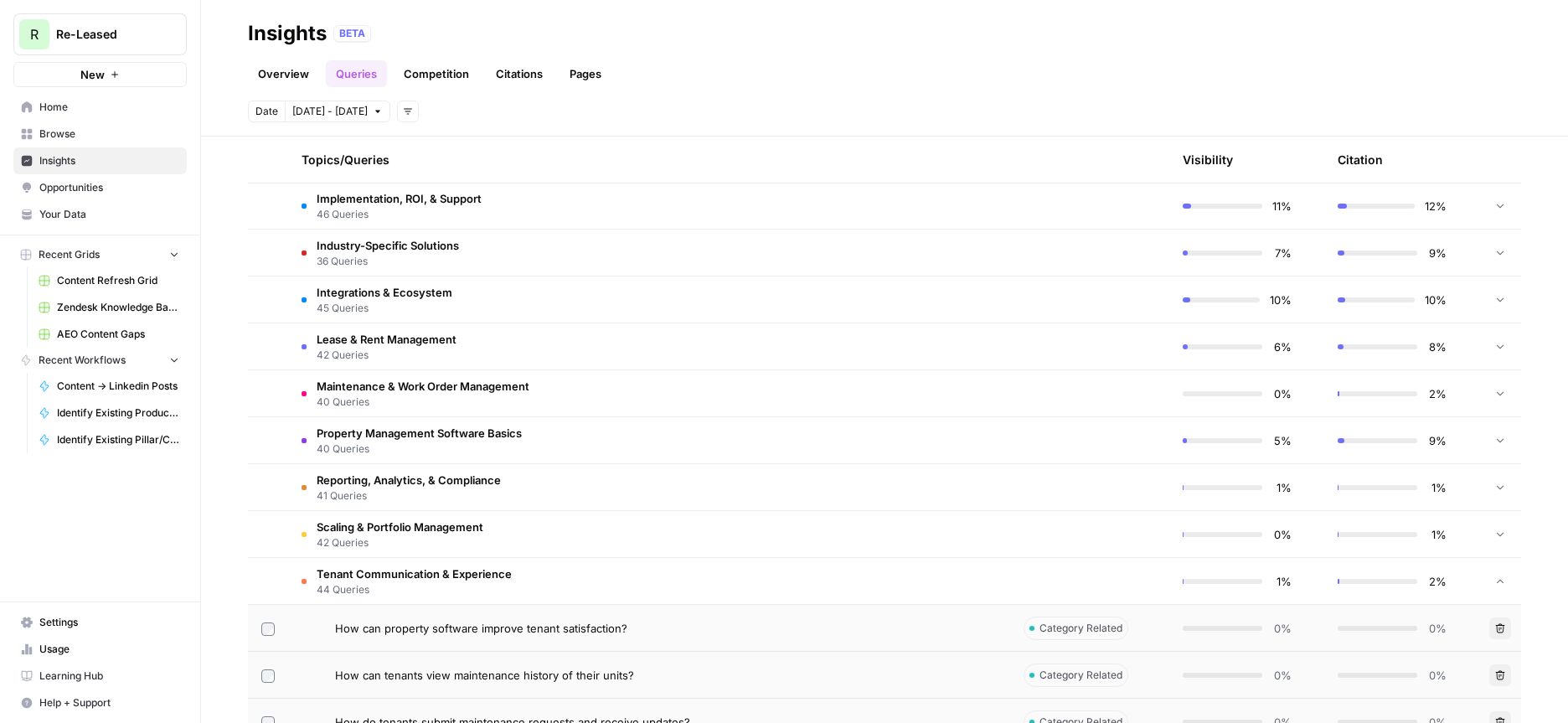
scroll to position [1101, 0]
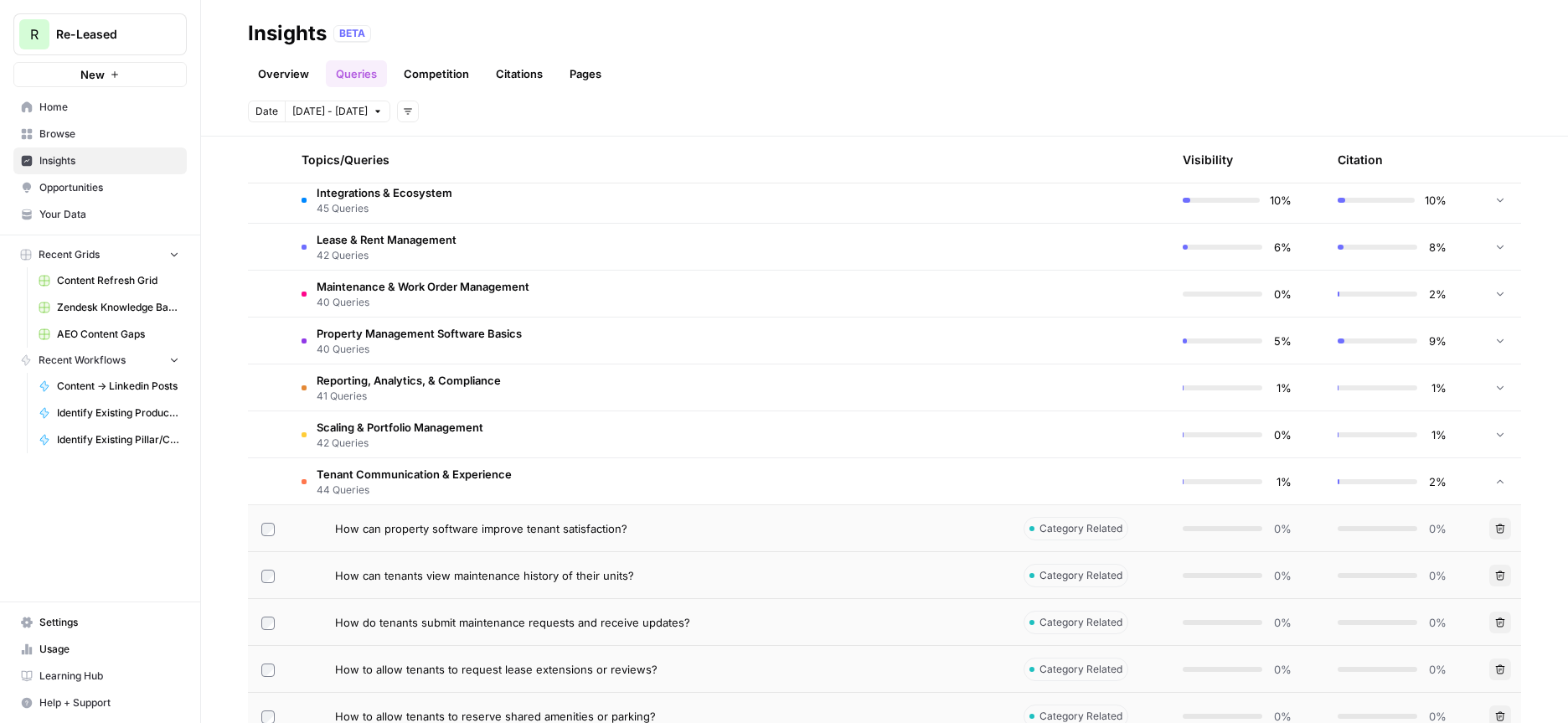
click at [470, 531] on span "How can property software improve tenant satisfaction?" at bounding box center [482, 528] width 293 height 17
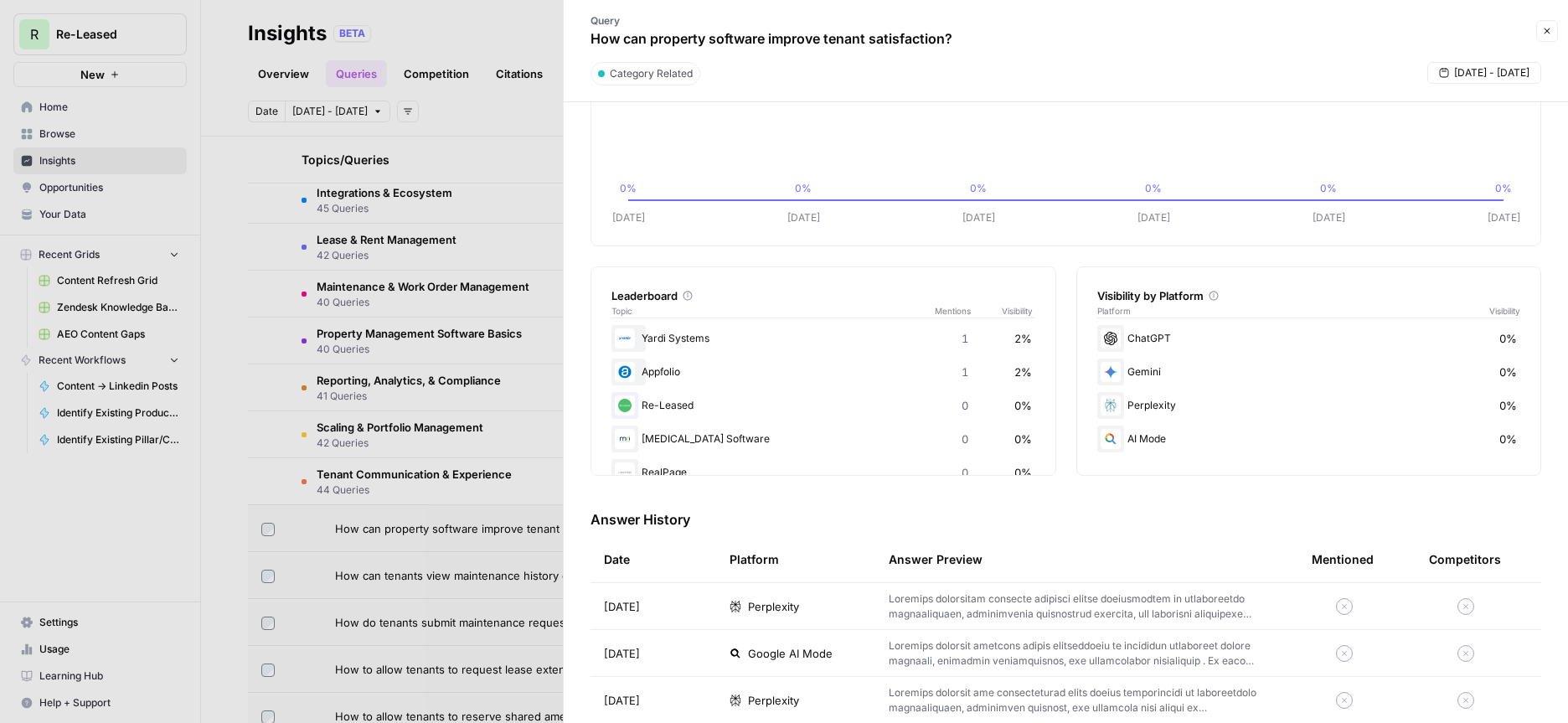
click at [1552, 28] on button "Close" at bounding box center [1547, 30] width 22 height 22
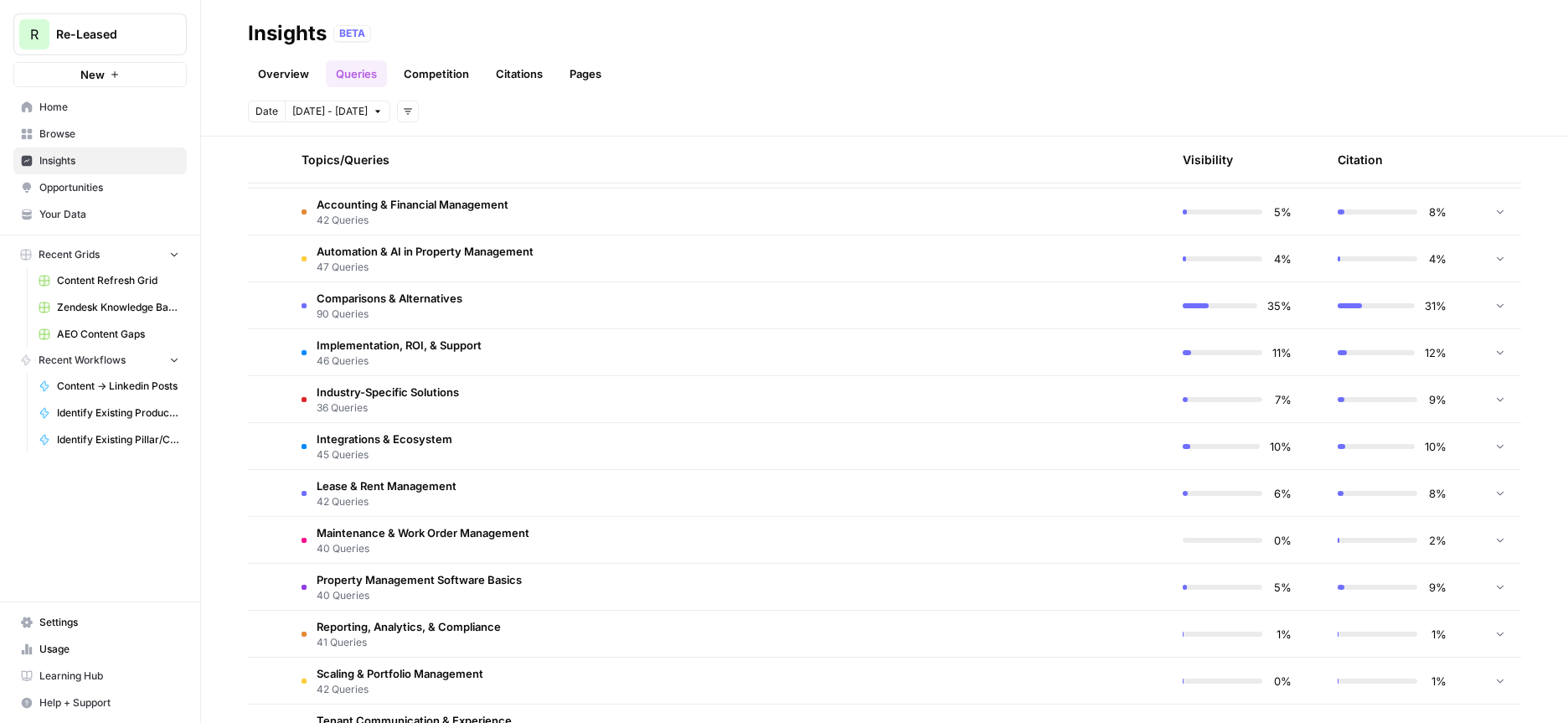
scroll to position [896, 0]
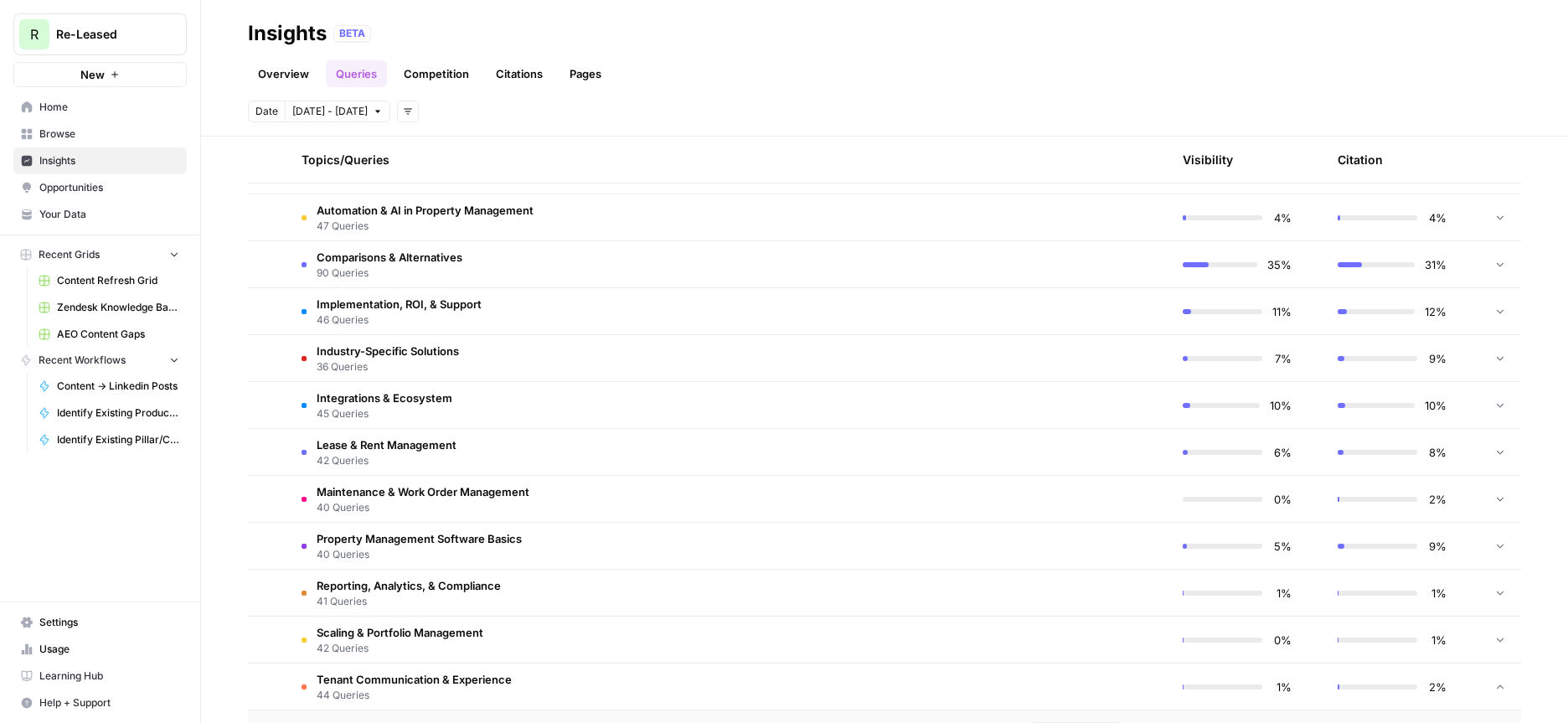
click at [391, 645] on span "42 Queries" at bounding box center [399, 648] width 166 height 15
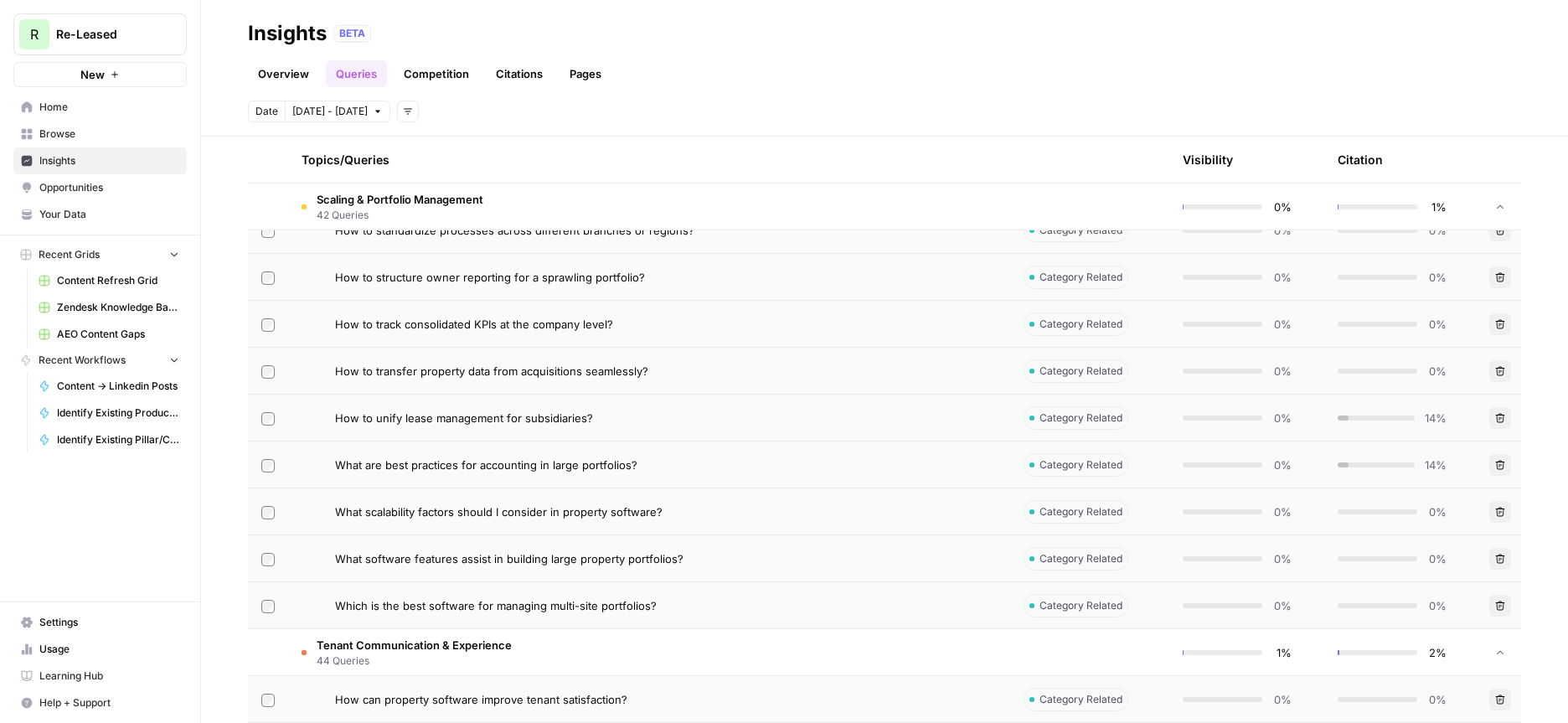
scroll to position [2921, 0]
